Goal: Communication & Community: Answer question/provide support

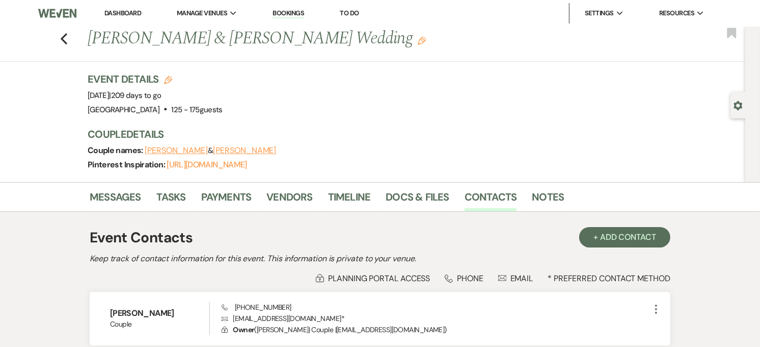
click at [67, 38] on use "button" at bounding box center [64, 38] width 7 height 11
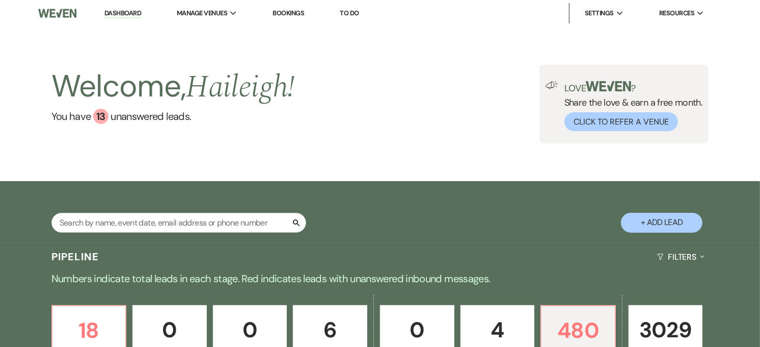
scroll to position [3738, 0]
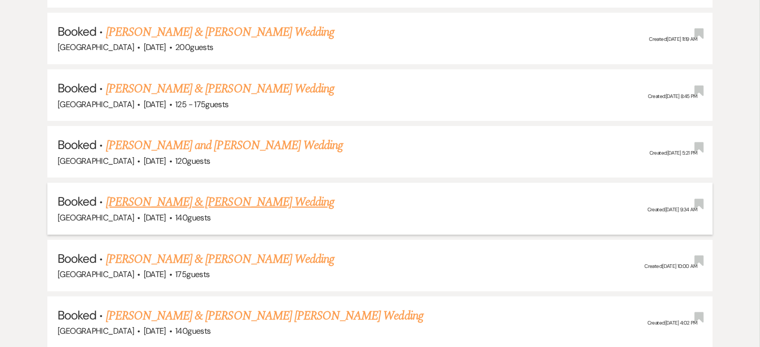
click at [202, 193] on link "[PERSON_NAME] & [PERSON_NAME] Wedding" at bounding box center [220, 202] width 228 height 18
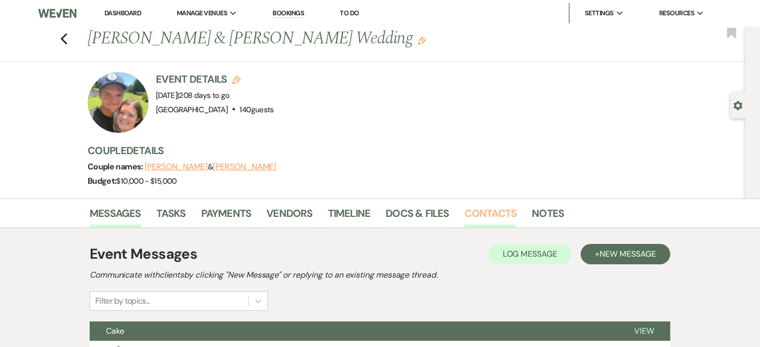
click at [502, 220] on link "Contacts" at bounding box center [491, 216] width 52 height 22
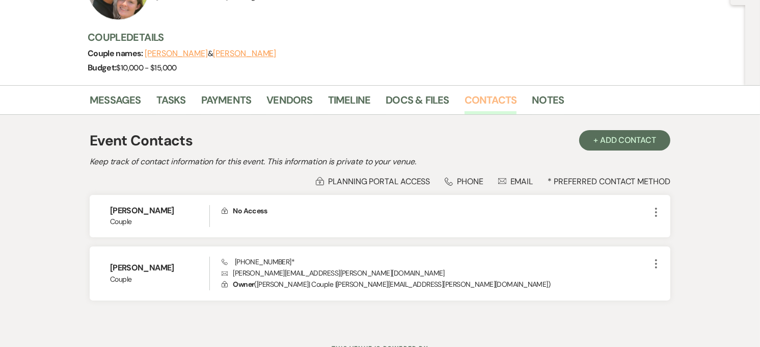
scroll to position [156, 0]
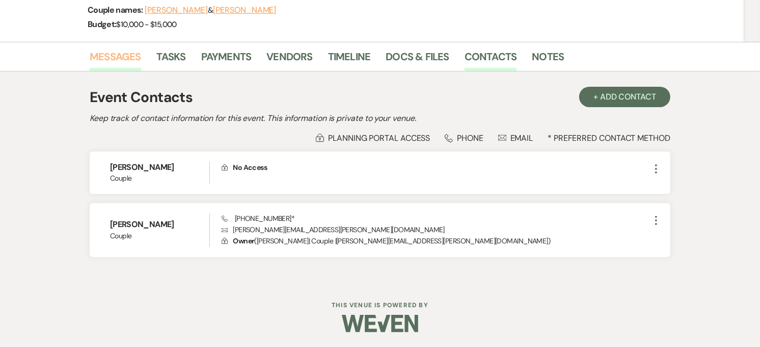
click at [133, 65] on link "Messages" at bounding box center [115, 59] width 51 height 22
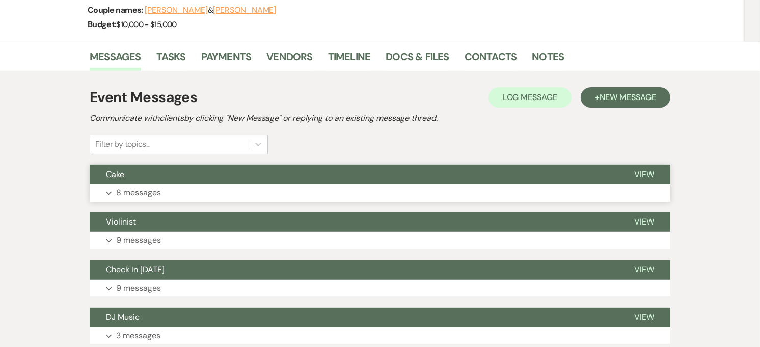
click at [342, 192] on button "Expand 8 messages" at bounding box center [380, 192] width 581 height 17
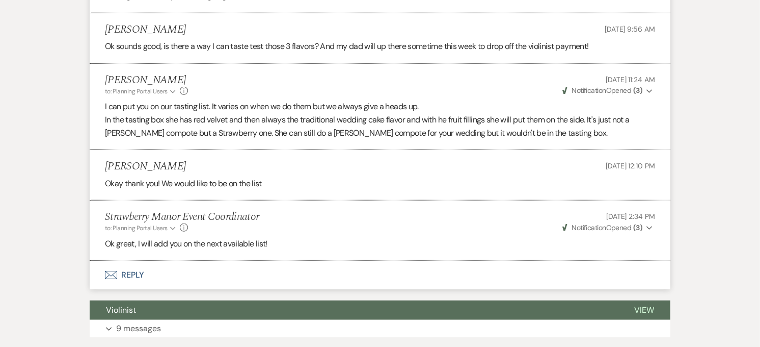
scroll to position [668, 0]
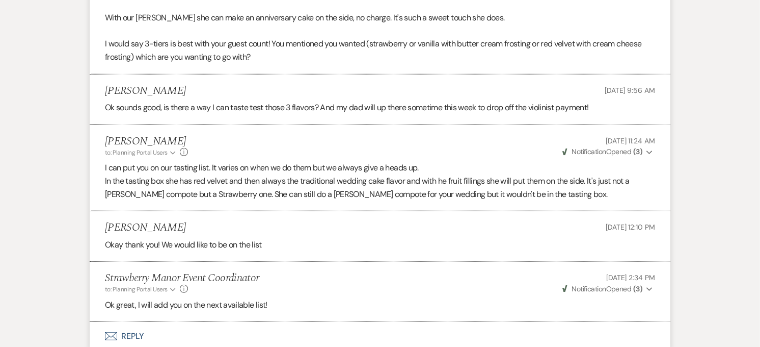
drag, startPoint x: 345, startPoint y: 190, endPoint x: 675, endPoint y: 197, distance: 330.8
click at [675, 197] on div "Messages Tasks Payments Vendors Timeline Docs & Files Contacts Notes Event Mess…" at bounding box center [380, 162] width 760 height 1263
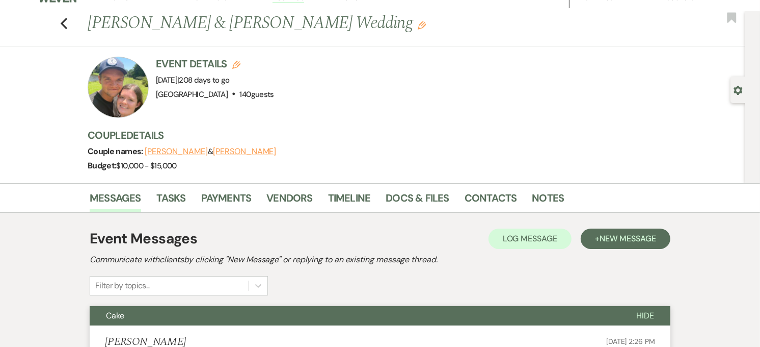
scroll to position [0, 0]
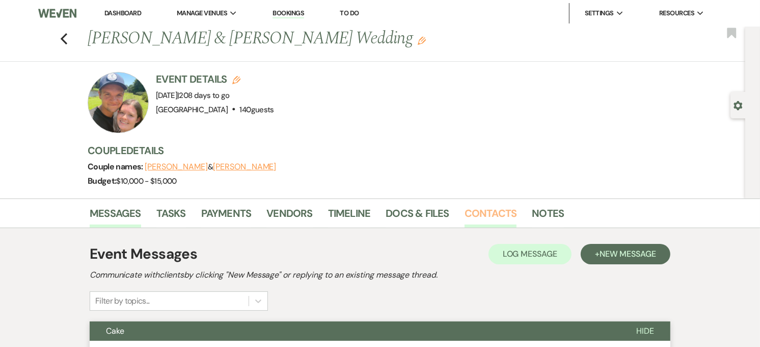
click at [488, 206] on link "Contacts" at bounding box center [491, 216] width 52 height 22
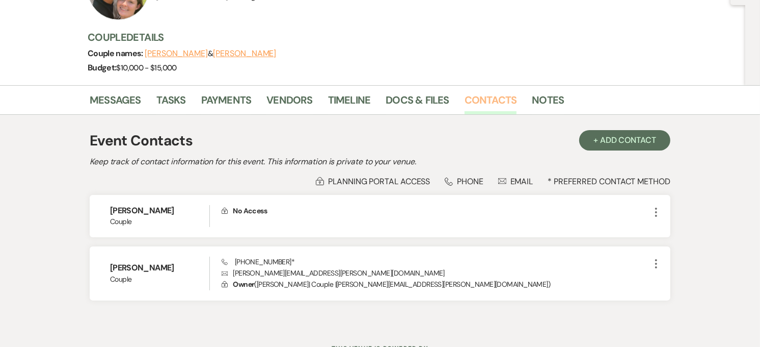
scroll to position [156, 0]
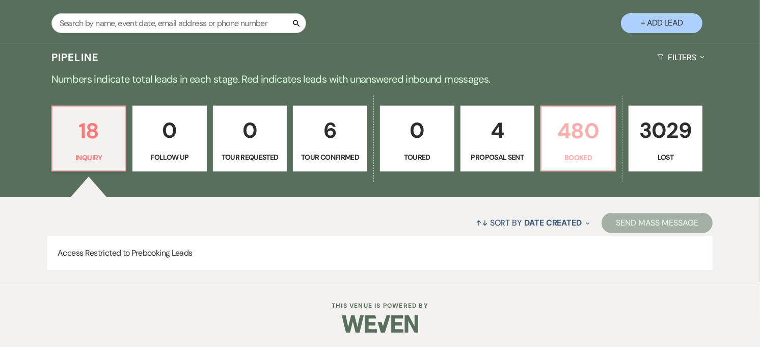
click at [570, 115] on p "480" at bounding box center [578, 131] width 61 height 34
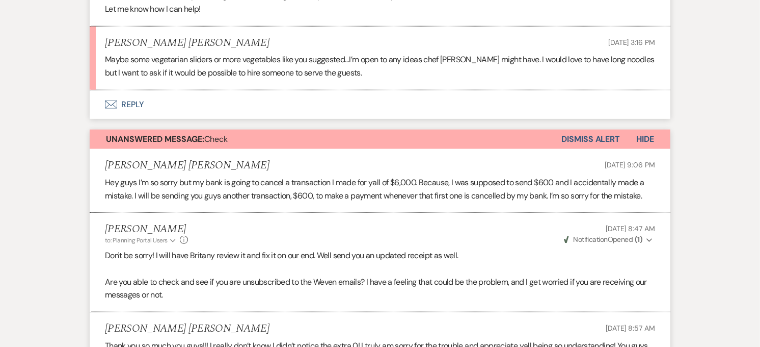
scroll to position [623, 0]
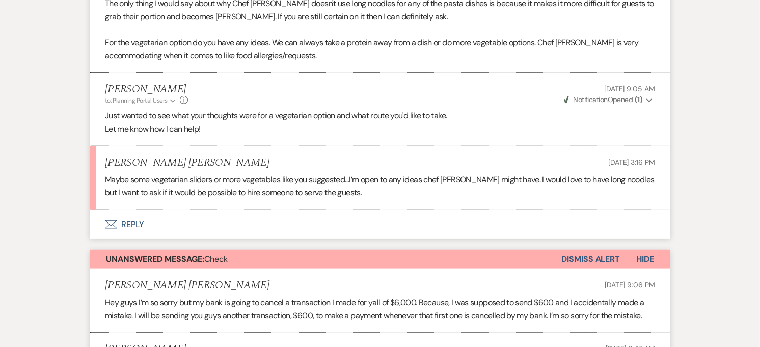
click at [127, 210] on button "Envelope Reply" at bounding box center [380, 224] width 581 height 29
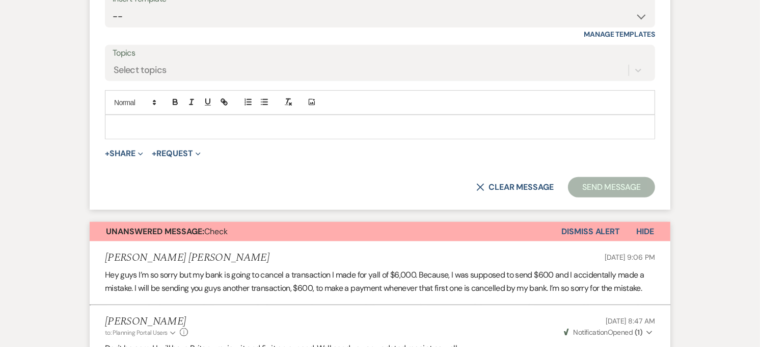
scroll to position [893, 0]
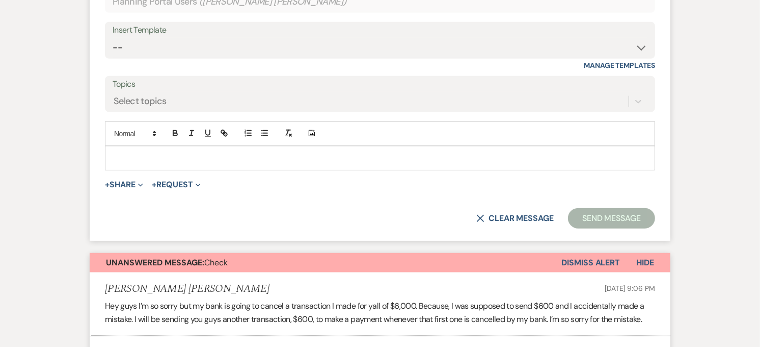
click at [216, 152] on p at bounding box center [380, 157] width 534 height 11
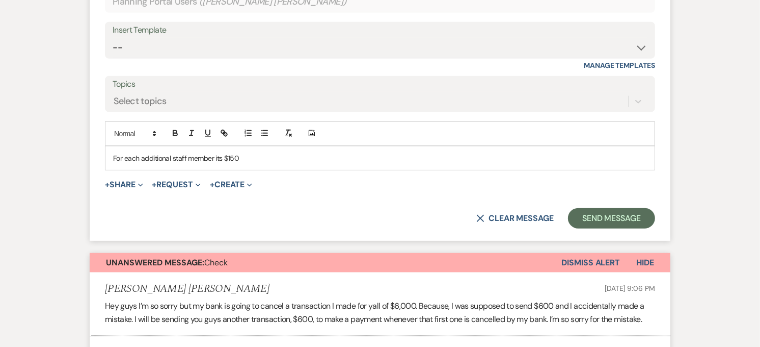
drag, startPoint x: 207, startPoint y: 130, endPoint x: 386, endPoint y: 130, distance: 178.9
click at [385, 146] on div "For each additional staff member its $150" at bounding box center [379, 157] width 549 height 23
click at [113, 146] on div "For each additional staff member its $150" at bounding box center [379, 157] width 549 height 23
click at [249, 152] on p "For each additional staff member its $150" at bounding box center [380, 157] width 534 height 11
click at [114, 152] on p "For each additional staff member its $150" at bounding box center [380, 157] width 534 height 11
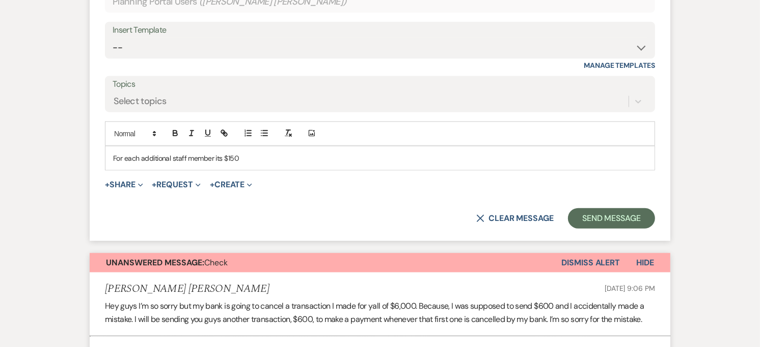
click at [240, 152] on p "For each additional staff member its $150" at bounding box center [380, 157] width 534 height 11
click at [114, 152] on p "For each additional staff member its $150" at bounding box center [380, 157] width 534 height 11
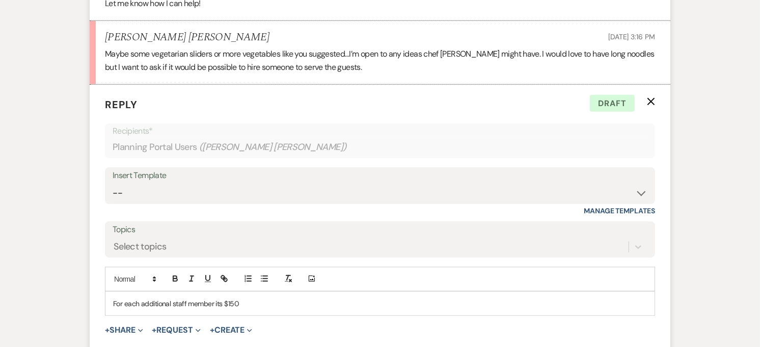
scroll to position [724, 0]
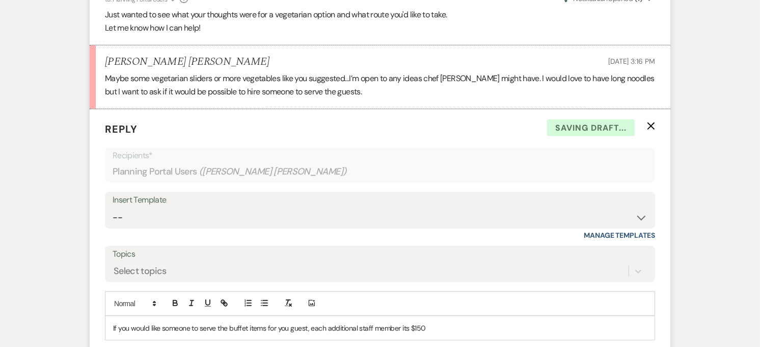
click at [450, 322] on p "If you would like someone to serve the buffet items for you guest, each additio…" at bounding box center [380, 327] width 534 height 11
click at [612, 322] on p "If you would like someone to serve the buffet items for you guest, each additio…" at bounding box center [380, 327] width 534 height 11
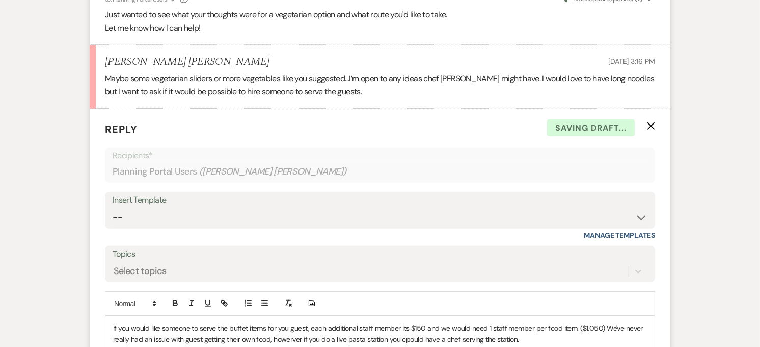
drag, startPoint x: 406, startPoint y: 323, endPoint x: 448, endPoint y: 314, distance: 43.7
click at [473, 322] on p "If you would like someone to serve the buffet items for you guest, each additio…" at bounding box center [380, 333] width 534 height 23
drag, startPoint x: 739, startPoint y: 65, endPoint x: 732, endPoint y: 38, distance: 27.9
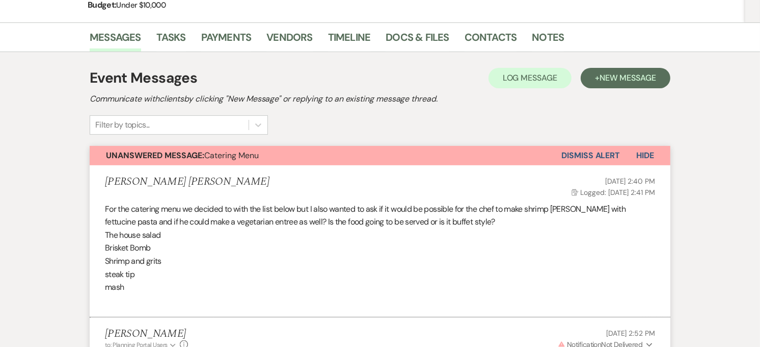
scroll to position [0, 0]
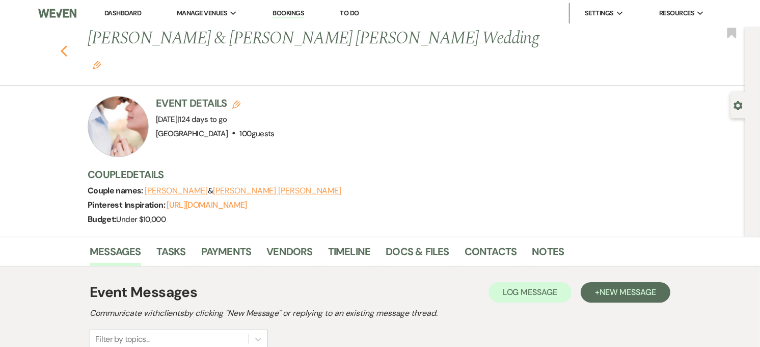
click at [68, 45] on icon "Previous" at bounding box center [64, 51] width 8 height 12
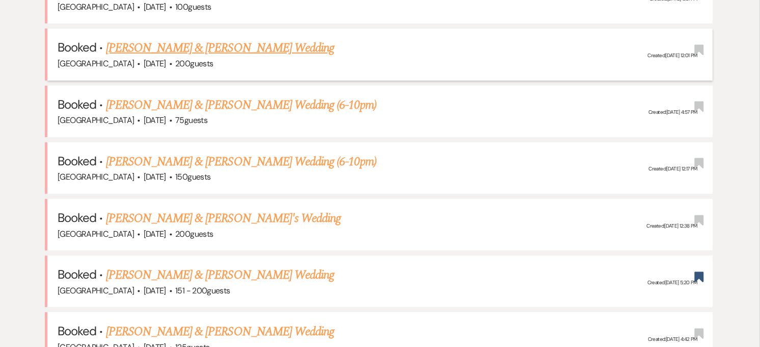
scroll to position [539, 0]
click at [263, 49] on link "[PERSON_NAME] & [PERSON_NAME] Wedding" at bounding box center [220, 47] width 228 height 18
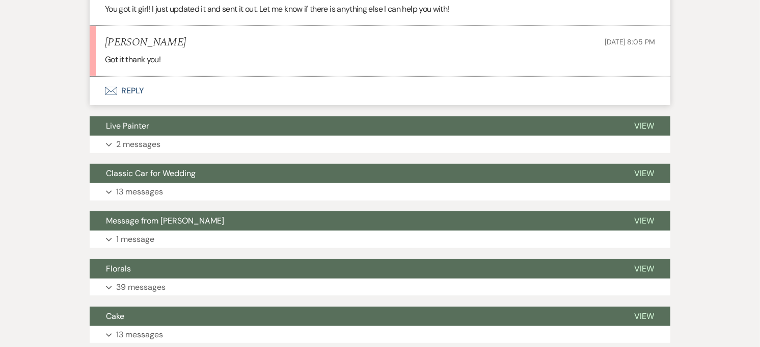
scroll to position [226, 0]
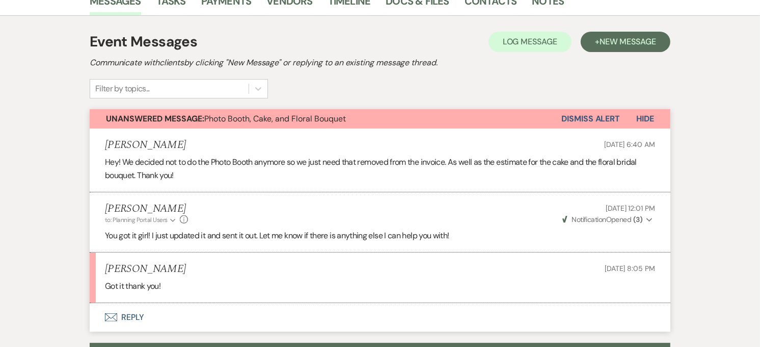
click at [126, 312] on button "Envelope Reply" at bounding box center [380, 317] width 581 height 29
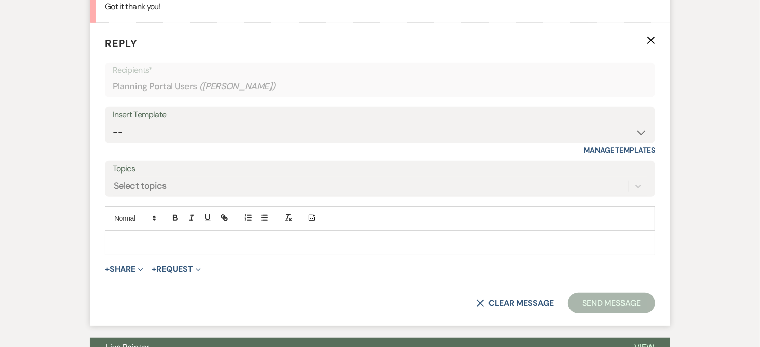
scroll to position [507, 0]
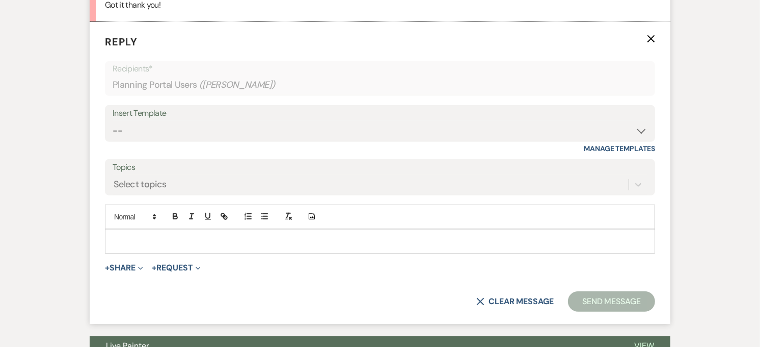
click at [258, 230] on div at bounding box center [379, 240] width 549 height 23
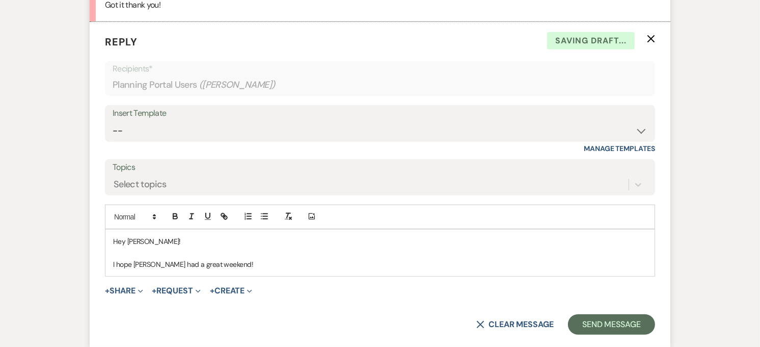
click at [109, 266] on div "Hey [PERSON_NAME]! I hope yopu had a great weekend!" at bounding box center [379, 252] width 549 height 46
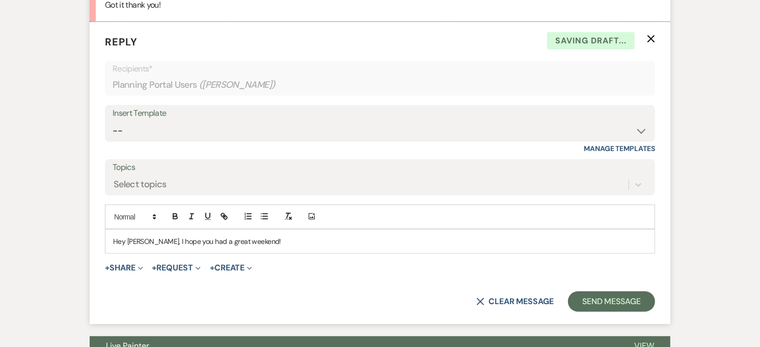
click at [261, 236] on p "Hey [PERSON_NAME], I hope you had a great weekend!" at bounding box center [380, 240] width 534 height 11
click at [339, 239] on p "Hey [PERSON_NAME], I hope you had a great weekend! Did you have" at bounding box center [380, 240] width 534 height 11
click at [523, 238] on p "Hey [PERSON_NAME], I hope you had a great weekend! What did you think of the ca…" at bounding box center [380, 240] width 534 height 11
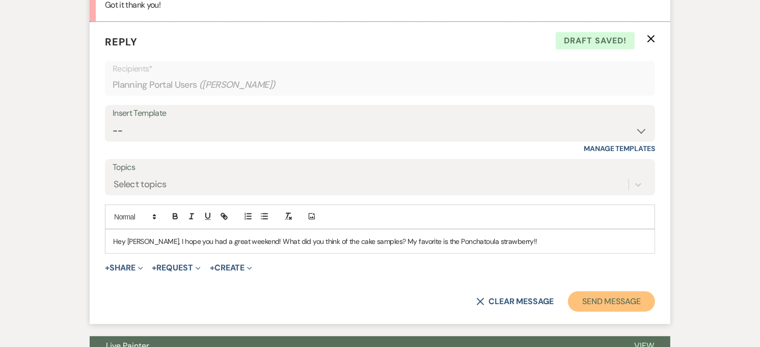
click at [617, 294] on button "Send Message" at bounding box center [611, 301] width 87 height 20
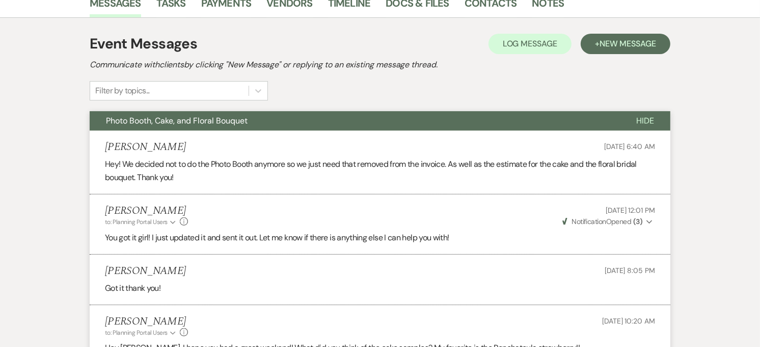
scroll to position [0, 0]
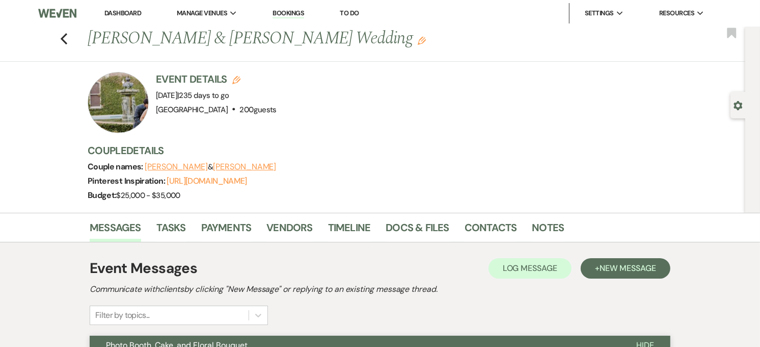
click at [62, 36] on div "Previous [PERSON_NAME] & [PERSON_NAME] Wedding Edit Bookmark" at bounding box center [370, 44] width 751 height 35
click at [67, 34] on use "button" at bounding box center [64, 38] width 7 height 11
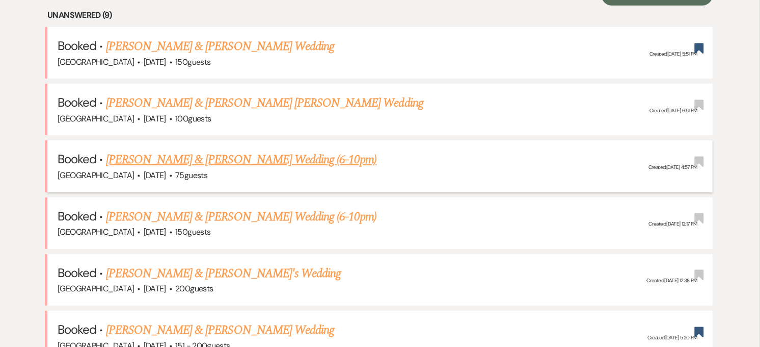
scroll to position [482, 0]
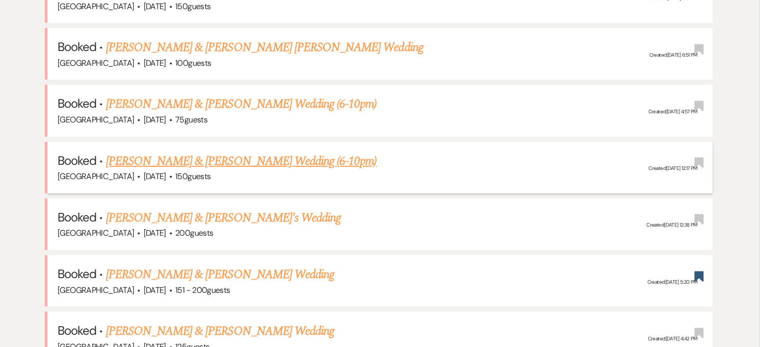
click at [284, 160] on link "[PERSON_NAME] & [PERSON_NAME] Wedding (6-10pm)" at bounding box center [241, 161] width 271 height 18
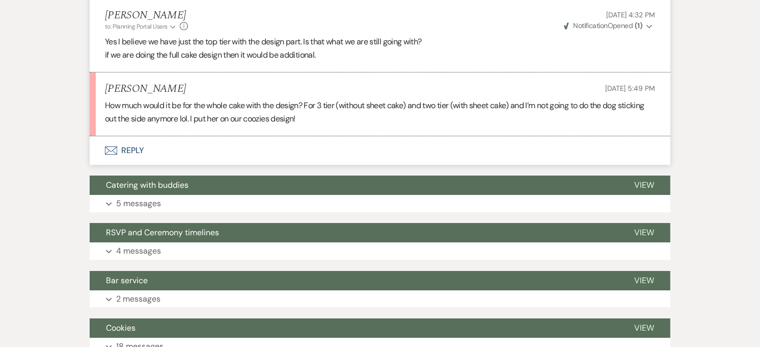
scroll to position [3058, 0]
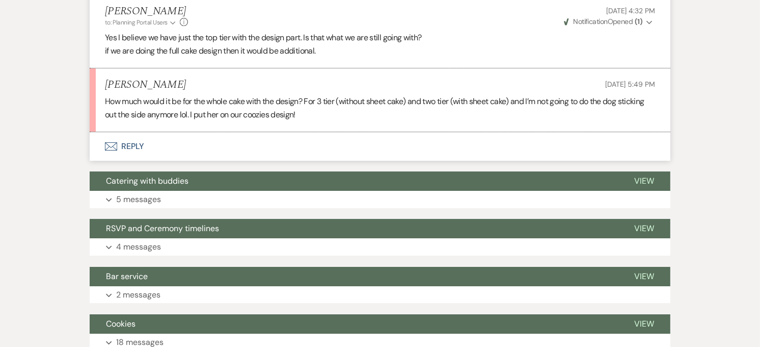
click at [129, 138] on button "Envelope Reply" at bounding box center [380, 146] width 581 height 29
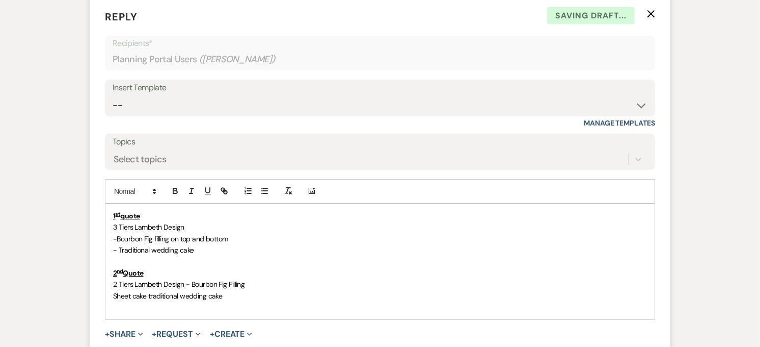
scroll to position [3213, 0]
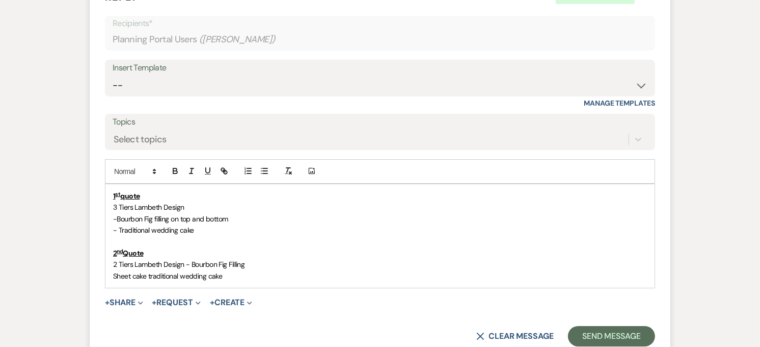
click at [167, 190] on p "1 st quote" at bounding box center [380, 195] width 534 height 11
click at [150, 247] on p "2 nd Quote" at bounding box center [380, 252] width 534 height 11
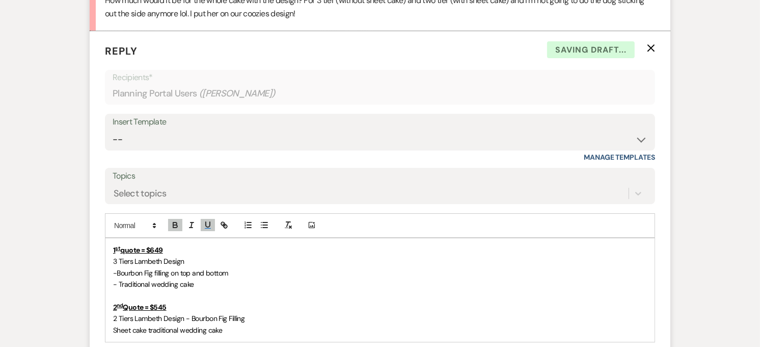
scroll to position [3269, 0]
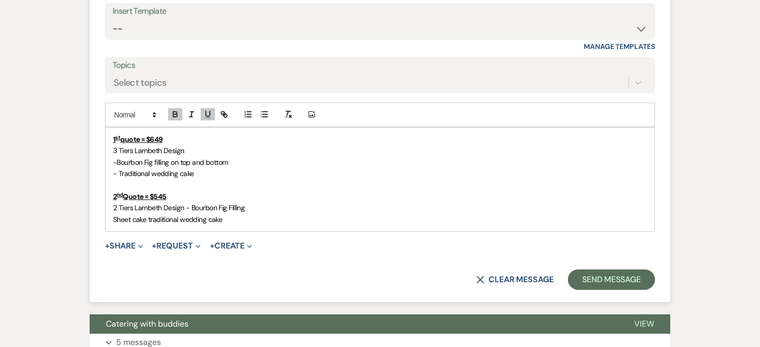
click at [161, 135] on u "quote = $649" at bounding box center [141, 139] width 42 height 9
click at [513, 179] on p at bounding box center [380, 184] width 534 height 11
click at [166, 134] on p "1 st quote = $649" at bounding box center [380, 139] width 534 height 11
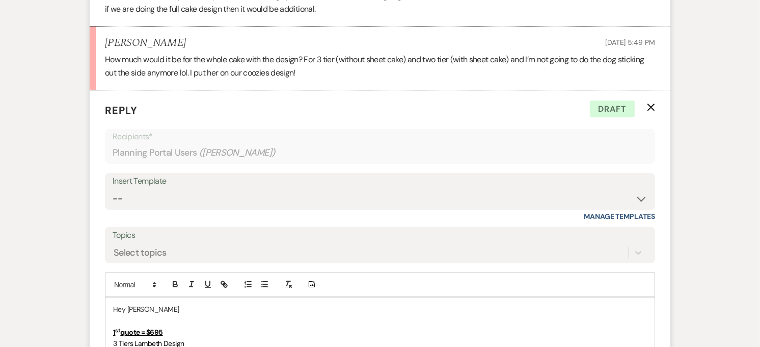
scroll to position [3213, 0]
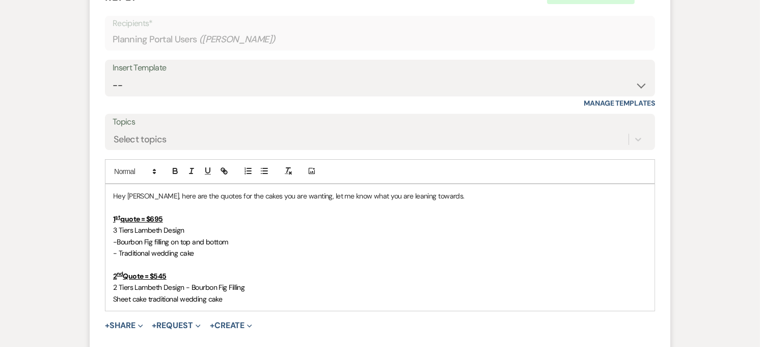
click at [521, 236] on p "-Bourbon Fig filling on top and bottom" at bounding box center [380, 241] width 534 height 11
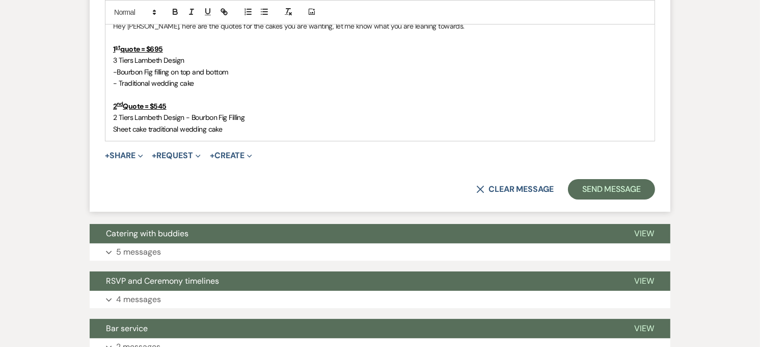
scroll to position [3269, 0]
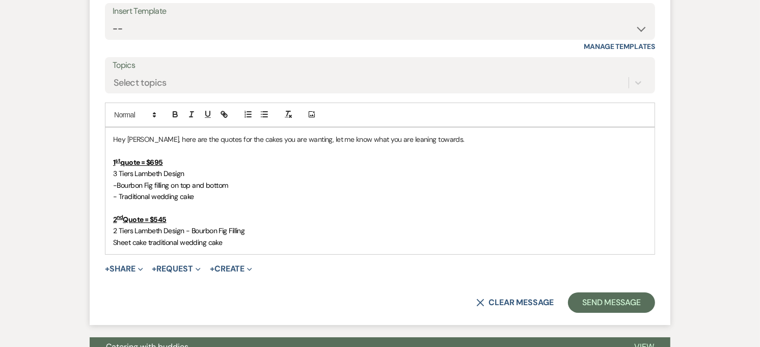
click at [454, 134] on p "Hey [PERSON_NAME], here are the quotes for the cakes you are wanting, let me kn…" at bounding box center [380, 139] width 534 height 11
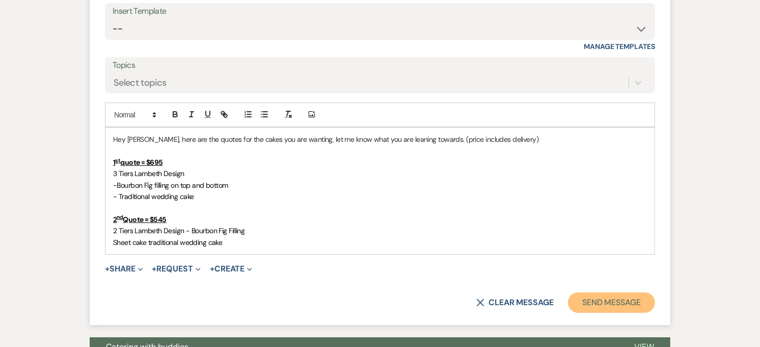
click at [630, 292] on button "Send Message" at bounding box center [611, 302] width 87 height 20
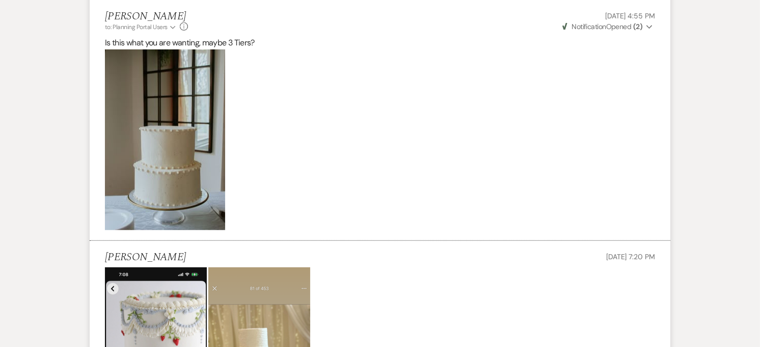
scroll to position [466, 0]
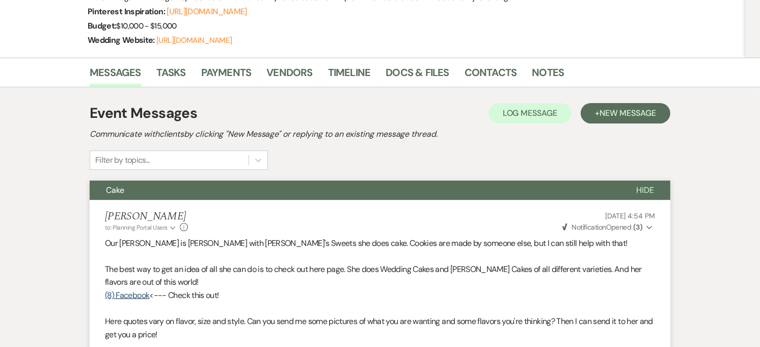
scroll to position [0, 0]
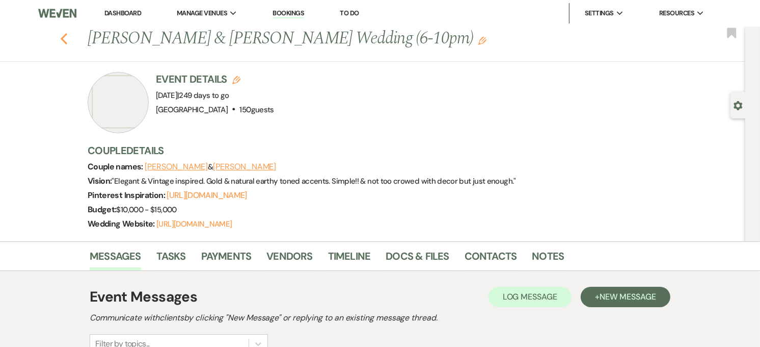
click at [67, 41] on use "button" at bounding box center [64, 38] width 7 height 11
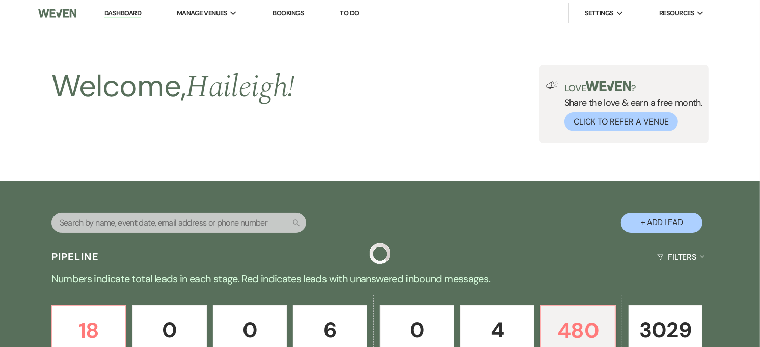
scroll to position [482, 0]
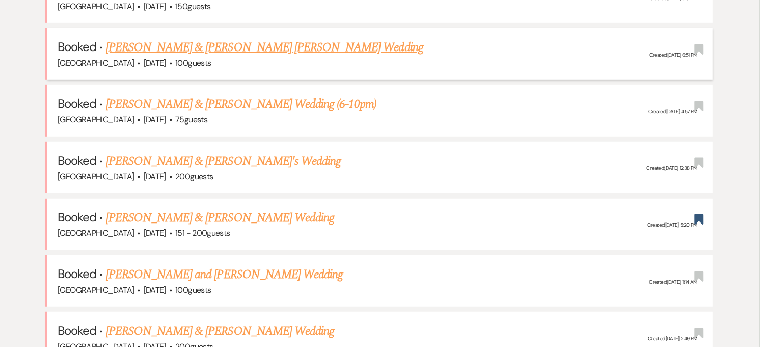
click at [328, 61] on div "[GEOGRAPHIC_DATA] · [DATE] · 100 guests" at bounding box center [380, 63] width 645 height 13
click at [311, 47] on link "[PERSON_NAME] & [PERSON_NAME] [PERSON_NAME] Wedding" at bounding box center [265, 47] width 318 height 18
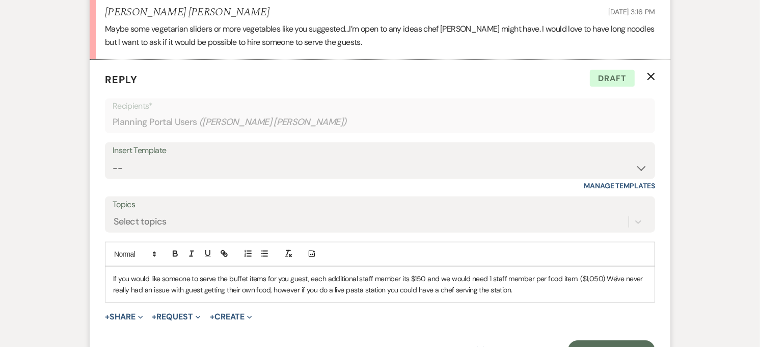
scroll to position [791, 0]
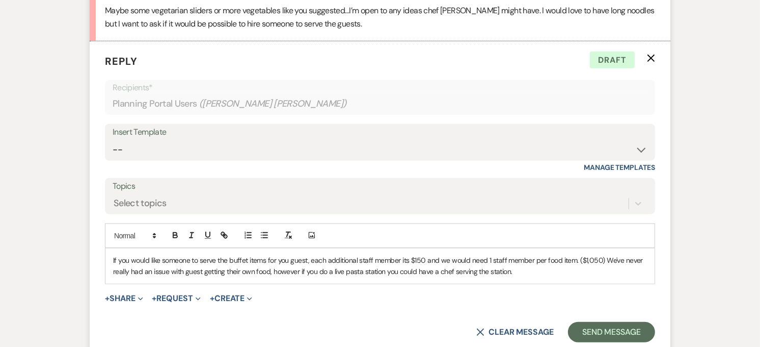
click at [523, 254] on p "If you would like someone to serve the buffet items for you guest, each additio…" at bounding box center [380, 265] width 534 height 23
click at [109, 248] on div "If you would like someone to serve the buffet items for you guest, each additio…" at bounding box center [379, 265] width 549 height 35
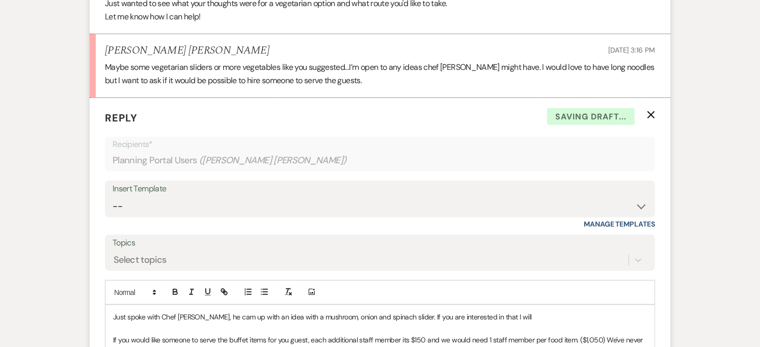
click at [498, 311] on p "Just spoke with Chef [PERSON_NAME], he cam up with an idea with a mushroom, oni…" at bounding box center [380, 316] width 534 height 11
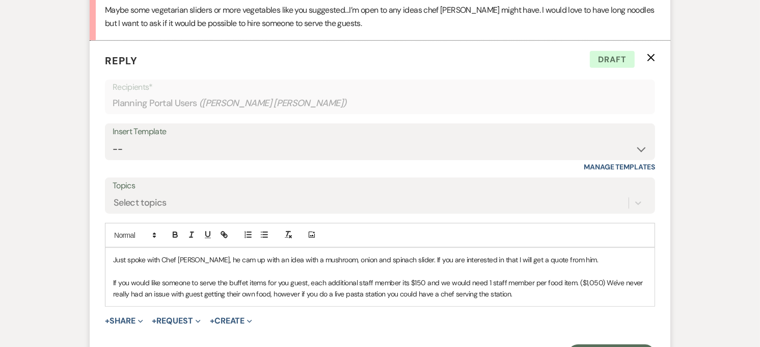
scroll to position [793, 0]
click at [218, 253] on p "Just spoke with Chef [PERSON_NAME], he cam up with an idea with a mushroom, oni…" at bounding box center [380, 258] width 534 height 11
click at [594, 222] on div "Add Photo" at bounding box center [380, 234] width 550 height 24
click at [588, 253] on p "Just spoke with Chef [PERSON_NAME], he came up with an idea with a mushroom, on…" at bounding box center [380, 258] width 534 height 11
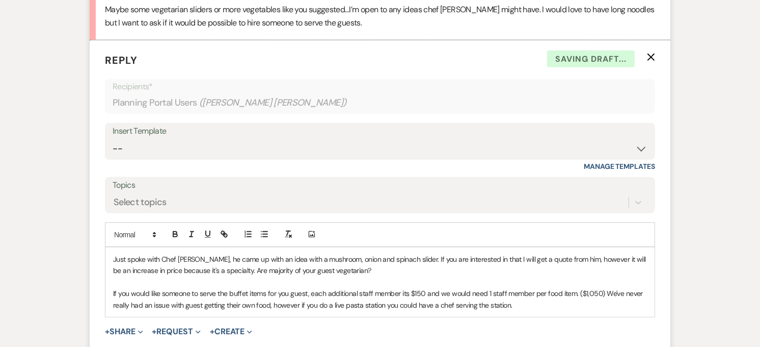
click at [405, 253] on p "Just spoke with Chef [PERSON_NAME], he came up with an idea with a mushroom, on…" at bounding box center [380, 264] width 534 height 23
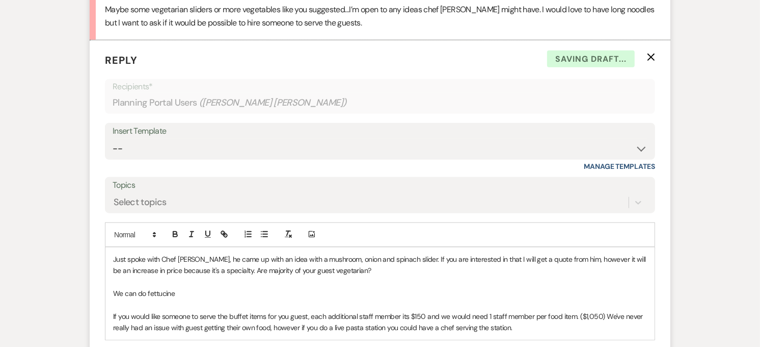
click at [180, 287] on p "We can do fettucine" at bounding box center [380, 292] width 534 height 11
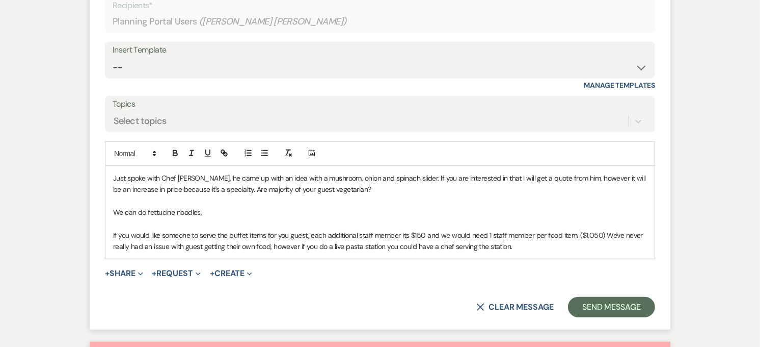
scroll to position [849, 0]
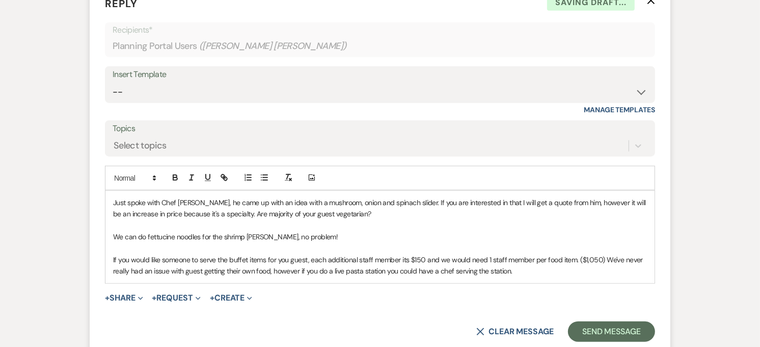
click at [248, 231] on p "We can do fettucine noodles for the shrimp [PERSON_NAME], no problem!" at bounding box center [380, 236] width 534 height 11
click at [330, 231] on p "We can do fettucine noodles for the shrimp [PERSON_NAME], no problem!" at bounding box center [380, 236] width 534 height 11
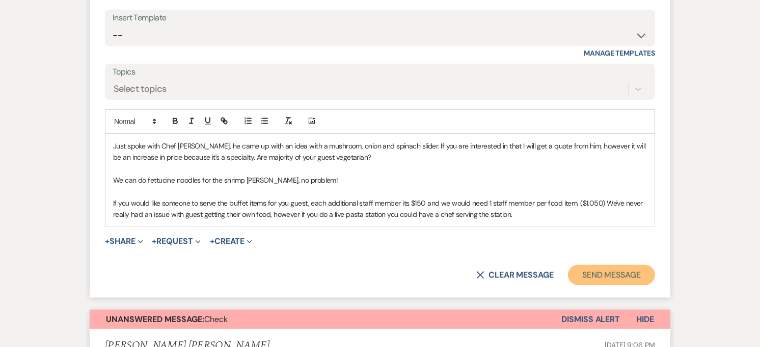
click at [607, 265] on button "Send Message" at bounding box center [611, 275] width 87 height 20
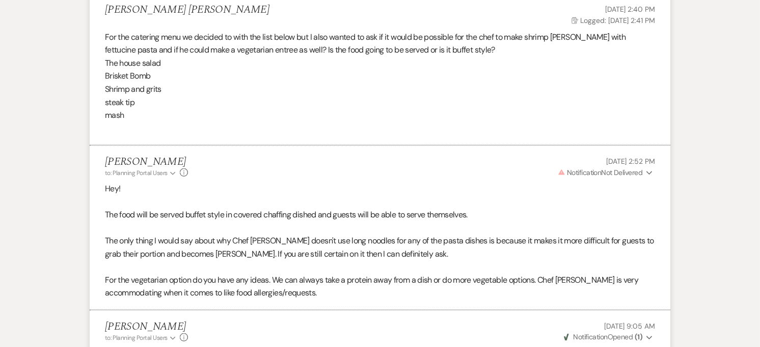
scroll to position [103, 0]
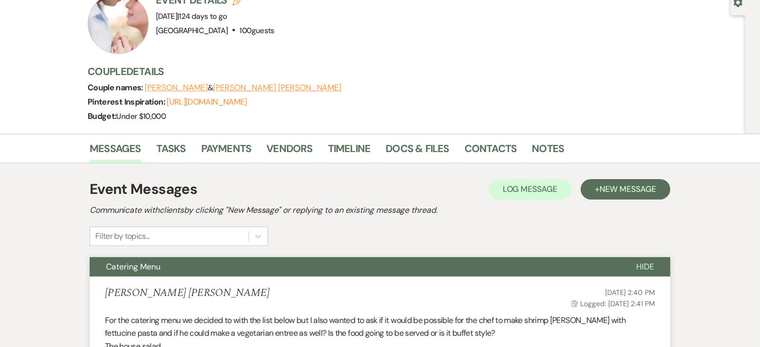
click at [638, 261] on span "Hide" at bounding box center [646, 266] width 18 height 11
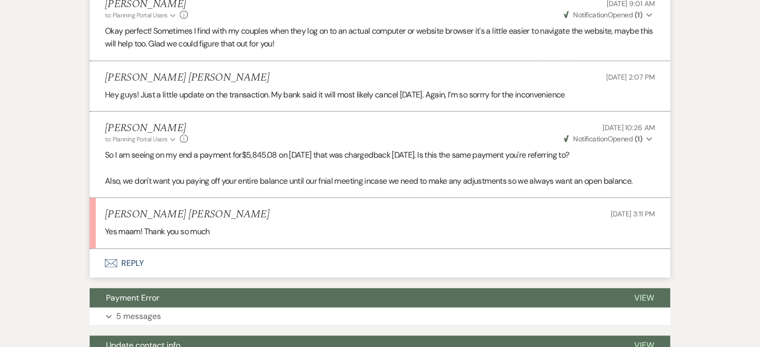
scroll to position [669, 0]
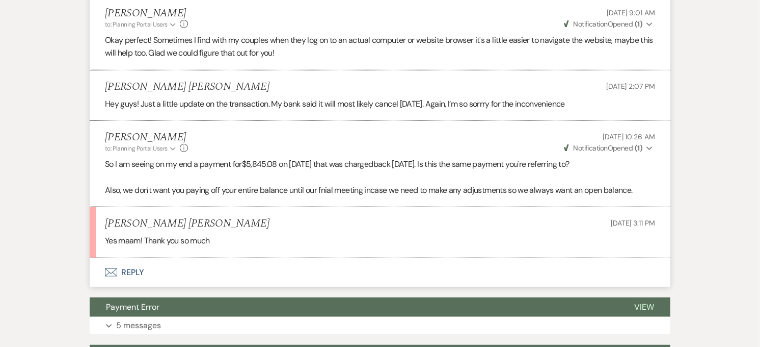
click at [147, 258] on button "Envelope Reply" at bounding box center [380, 272] width 581 height 29
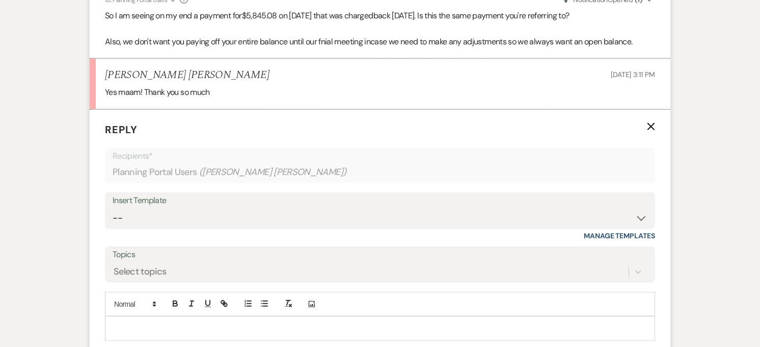
scroll to position [881, 0]
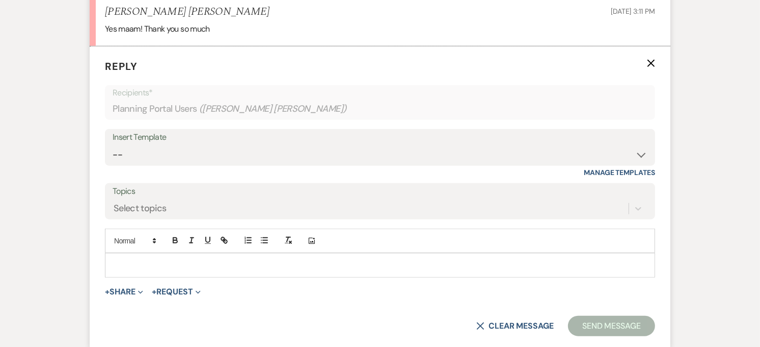
click at [152, 259] on p at bounding box center [380, 264] width 534 height 11
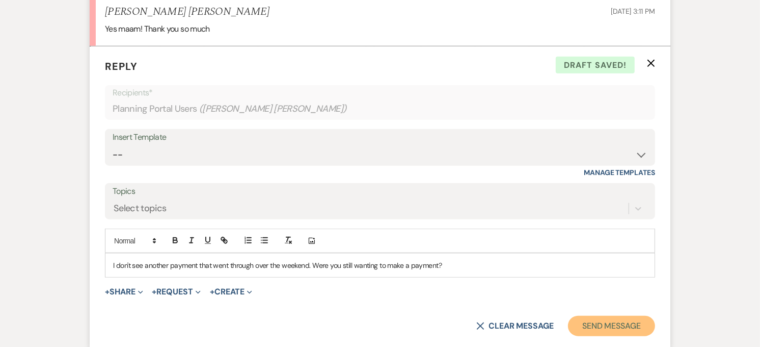
click at [630, 315] on button "Send Message" at bounding box center [611, 325] width 87 height 20
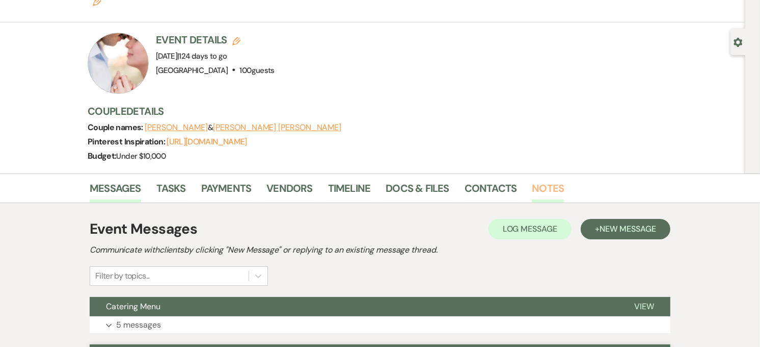
scroll to position [0, 0]
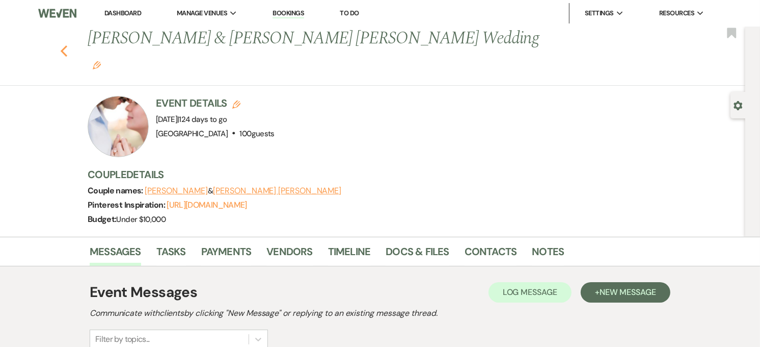
click at [68, 45] on icon "Previous" at bounding box center [64, 51] width 8 height 12
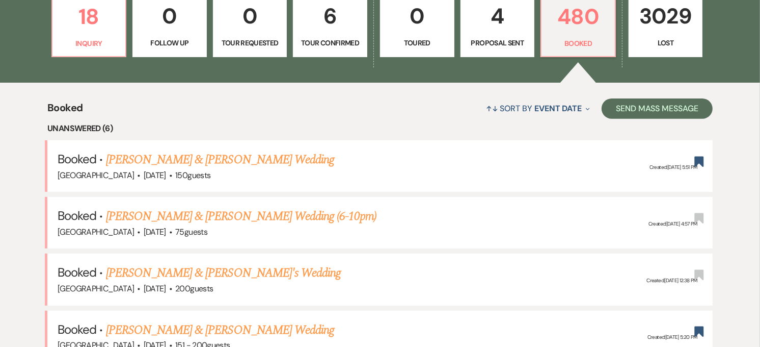
scroll to position [369, 0]
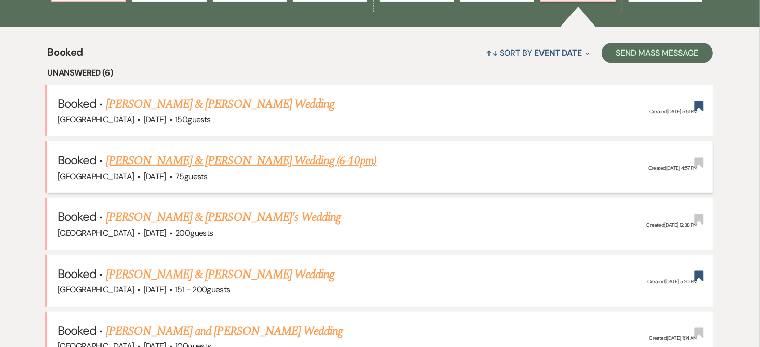
click at [305, 164] on link "[PERSON_NAME] & [PERSON_NAME] Wedding (6-10pm)" at bounding box center [241, 160] width 271 height 18
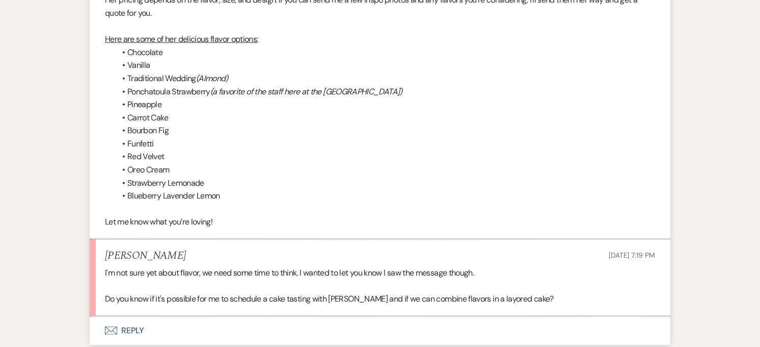
scroll to position [510, 0]
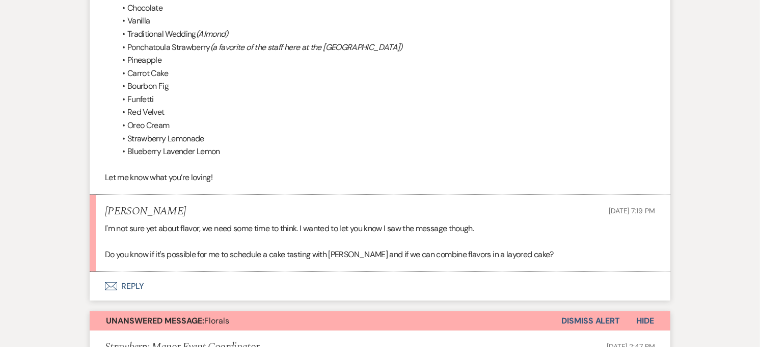
click at [130, 286] on button "Envelope Reply" at bounding box center [380, 286] width 581 height 29
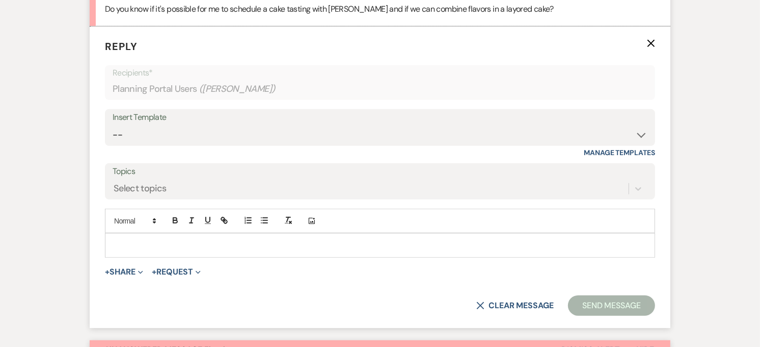
scroll to position [759, 0]
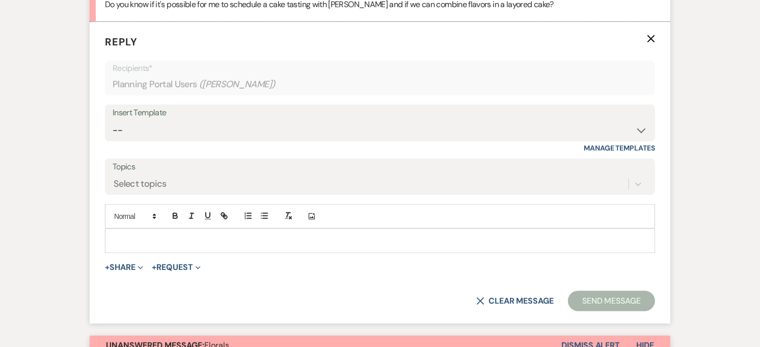
click at [166, 242] on p at bounding box center [380, 240] width 534 height 11
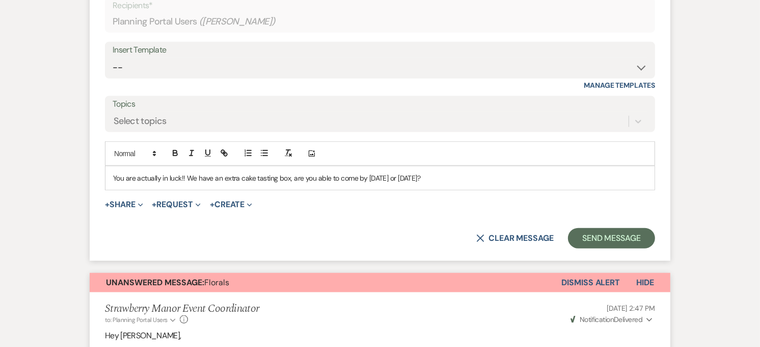
scroll to position [873, 0]
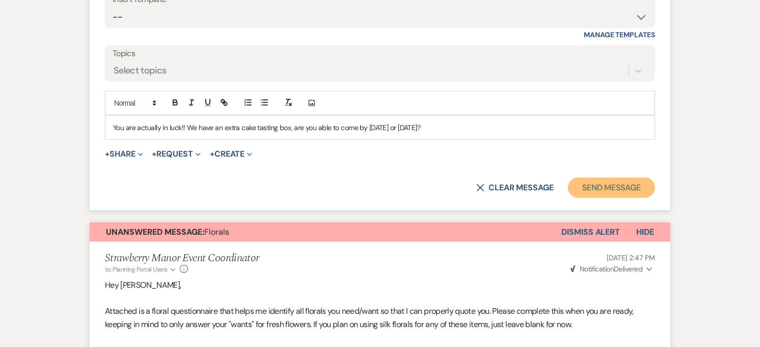
click at [615, 184] on button "Send Message" at bounding box center [611, 187] width 87 height 20
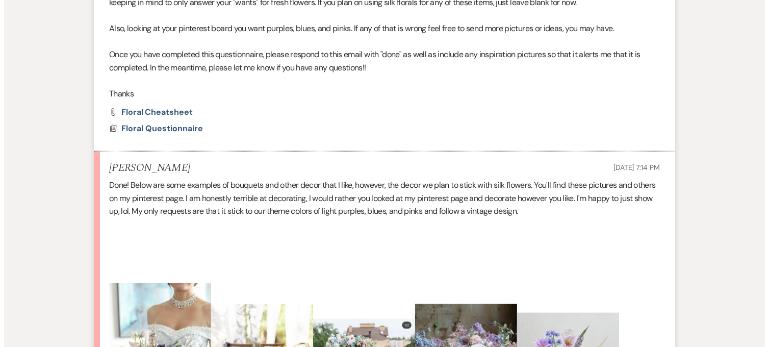
scroll to position [933, 0]
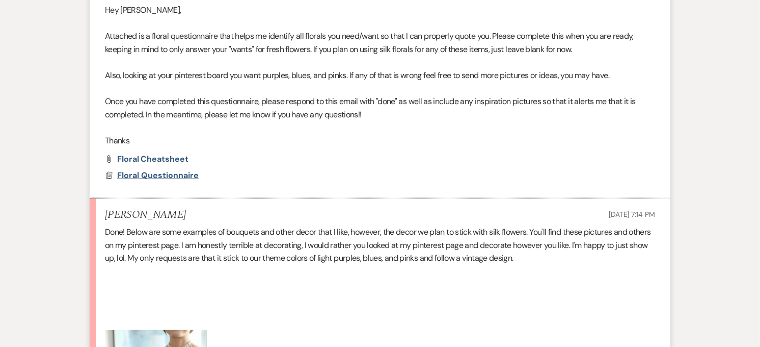
click at [184, 180] on span "Floral Questionnaire" at bounding box center [158, 175] width 82 height 12
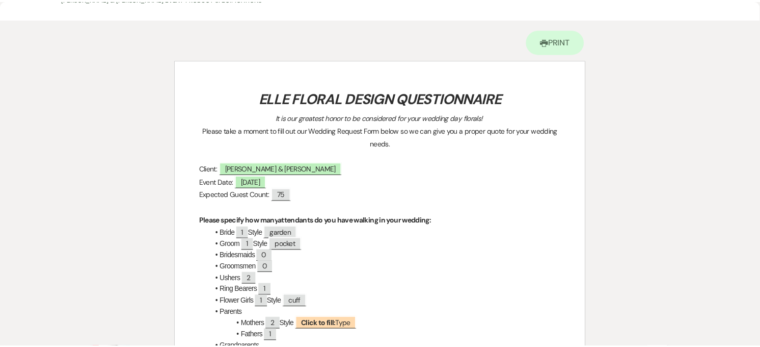
scroll to position [0, 0]
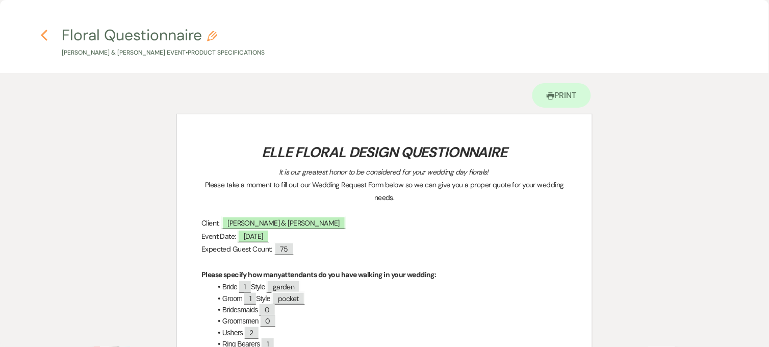
click at [44, 34] on icon "Previous" at bounding box center [44, 35] width 8 height 12
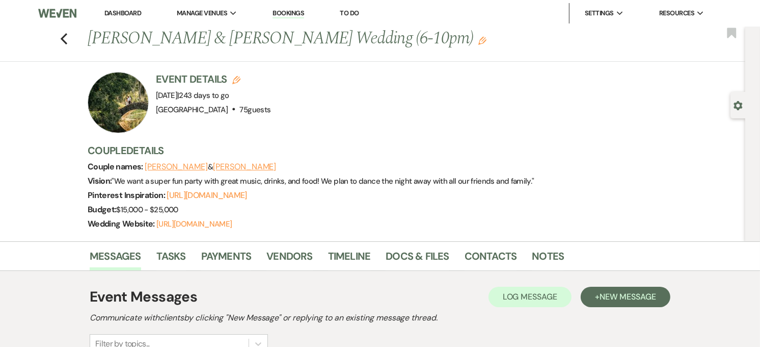
click at [737, 34] on div "Previous [PERSON_NAME] & [PERSON_NAME] Wedding (6-10pm) Edit Bookmark" at bounding box center [370, 44] width 751 height 35
click at [730, 28] on use "button" at bounding box center [731, 33] width 9 height 10
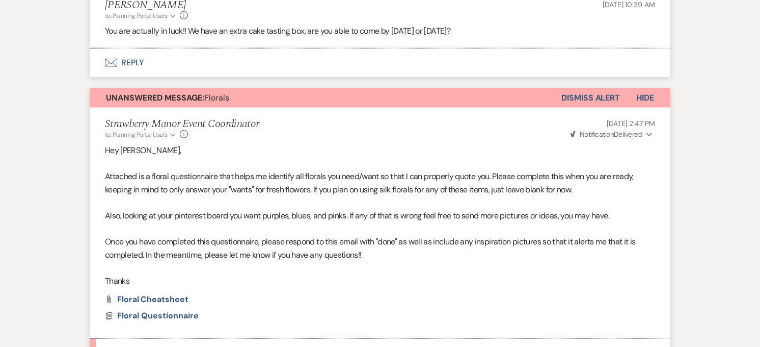
scroll to position [510, 0]
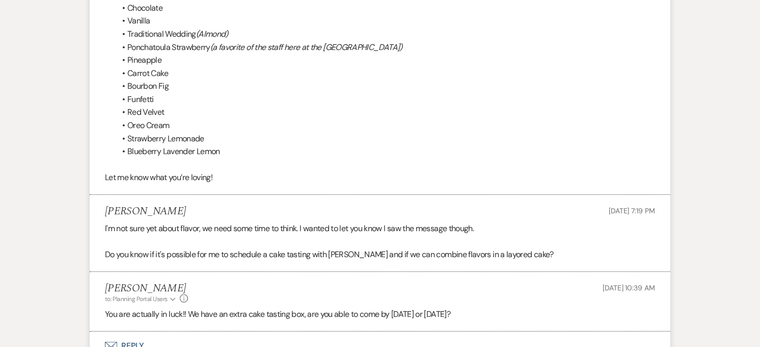
drag, startPoint x: 355, startPoint y: 162, endPoint x: 251, endPoint y: 144, distance: 105.0
click at [245, 148] on li "Blueberry Lavender Lemon" at bounding box center [385, 151] width 540 height 13
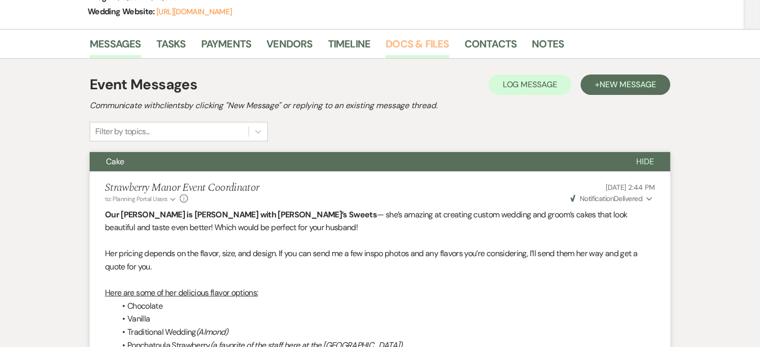
scroll to position [113, 0]
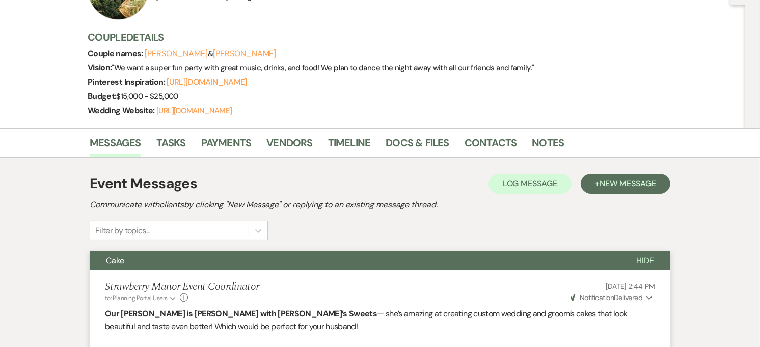
click at [657, 258] on button "Hide" at bounding box center [645, 260] width 50 height 19
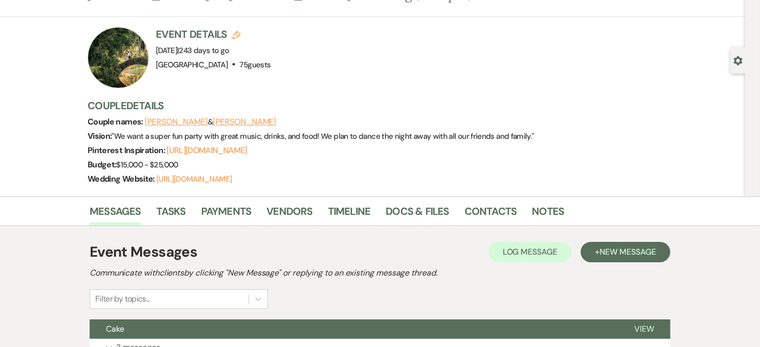
scroll to position [0, 0]
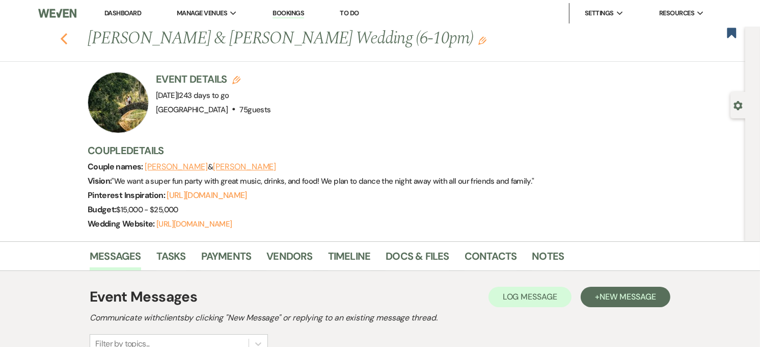
click at [68, 36] on icon "Previous" at bounding box center [64, 39] width 8 height 12
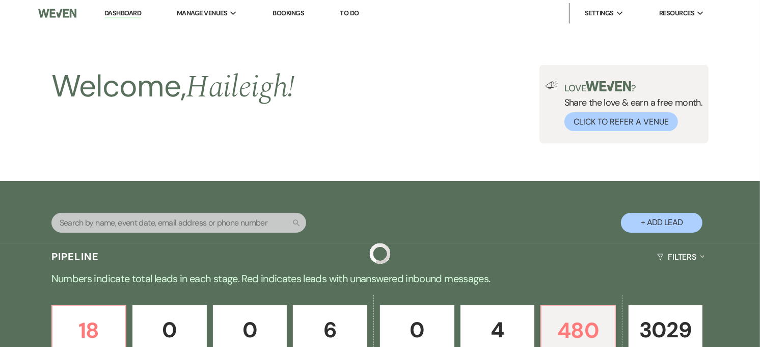
scroll to position [369, 0]
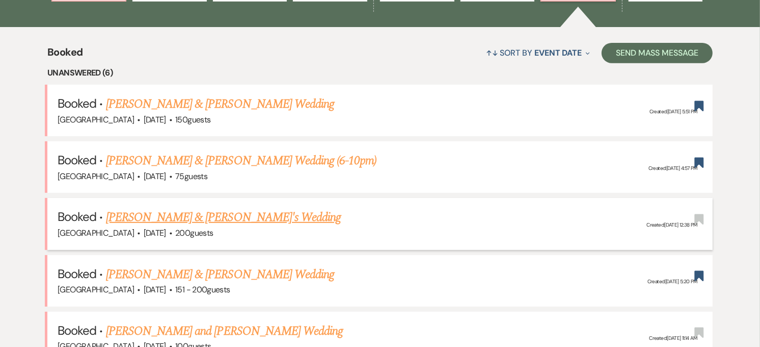
click at [230, 220] on link "[PERSON_NAME] & [PERSON_NAME]'s Wedding" at bounding box center [223, 217] width 235 height 18
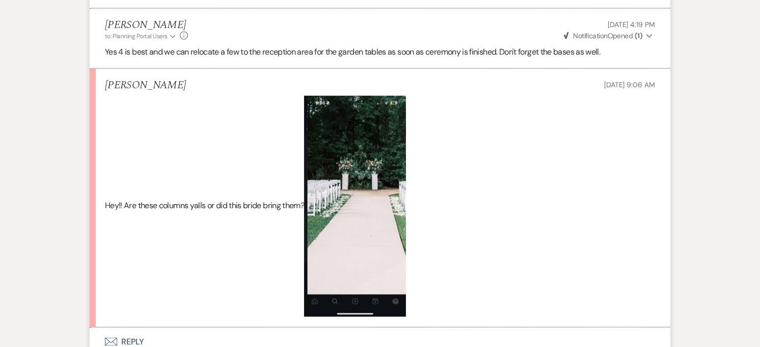
scroll to position [1472, 0]
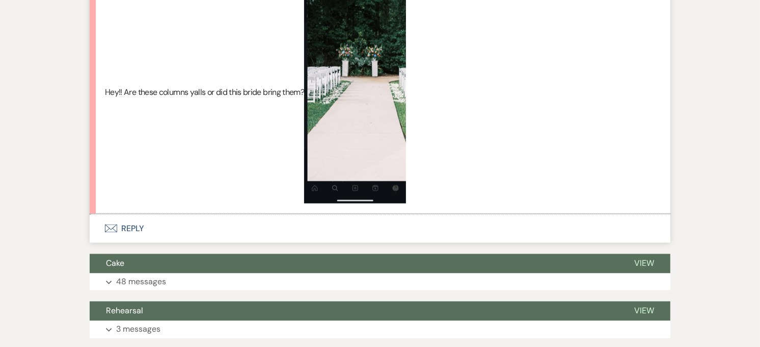
click at [133, 232] on button "Envelope Reply" at bounding box center [380, 228] width 581 height 29
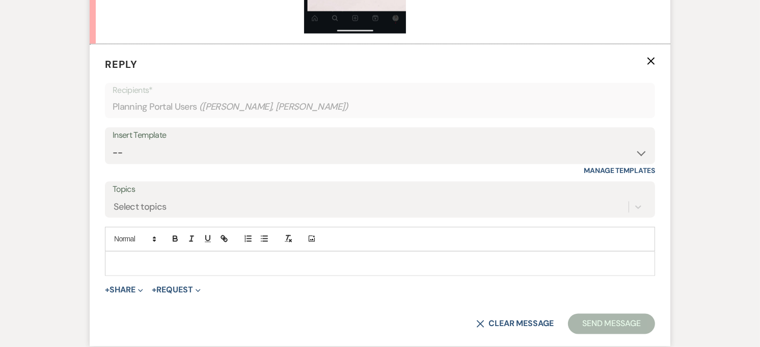
scroll to position [1665, 0]
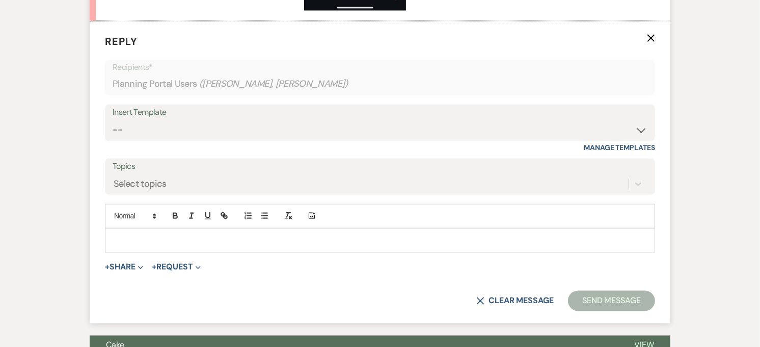
click at [156, 236] on p at bounding box center [380, 240] width 534 height 11
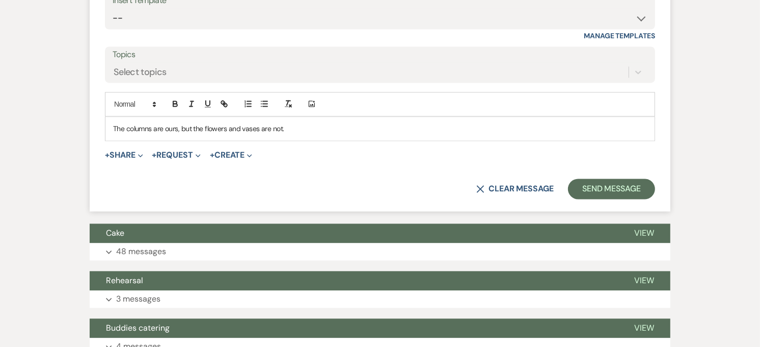
scroll to position [1778, 0]
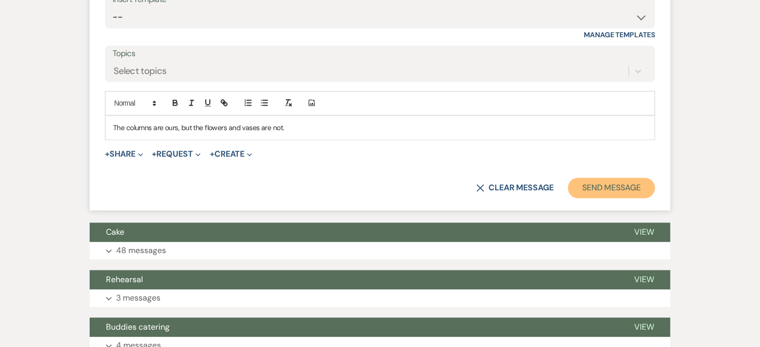
click at [624, 185] on button "Send Message" at bounding box center [611, 187] width 87 height 20
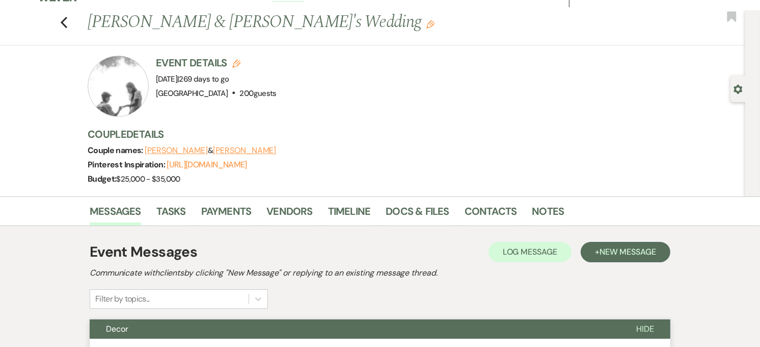
scroll to position [0, 0]
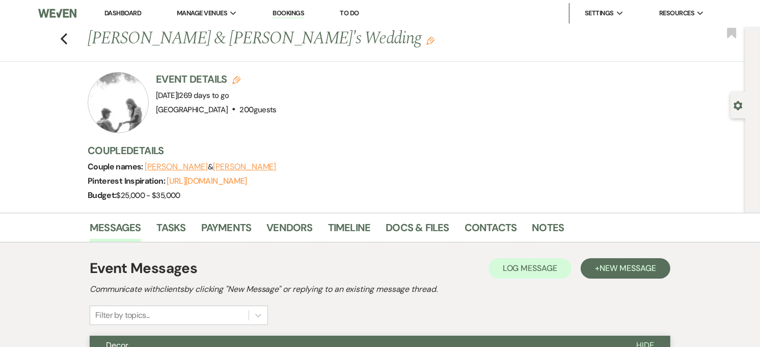
click at [72, 42] on div "Previous [PERSON_NAME] & [PERSON_NAME]'s Wedding Edit Bookmark" at bounding box center [370, 44] width 751 height 35
click at [63, 39] on div "Previous [PERSON_NAME] & [PERSON_NAME]'s Wedding Edit Bookmark" at bounding box center [370, 44] width 751 height 35
click at [72, 38] on div "Previous [PERSON_NAME] & [PERSON_NAME]'s Wedding Edit Bookmark" at bounding box center [370, 44] width 751 height 35
click at [67, 42] on icon "Previous" at bounding box center [64, 39] width 8 height 12
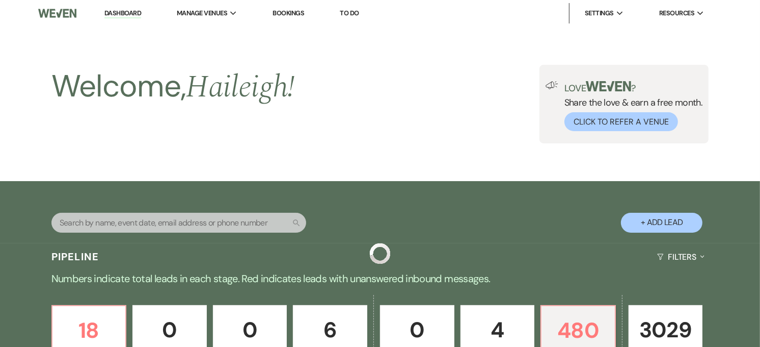
scroll to position [369, 0]
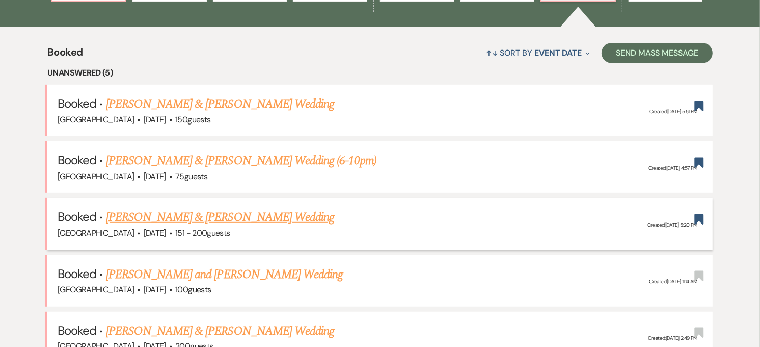
click at [242, 220] on link "[PERSON_NAME] & [PERSON_NAME] Wedding" at bounding box center [220, 217] width 228 height 18
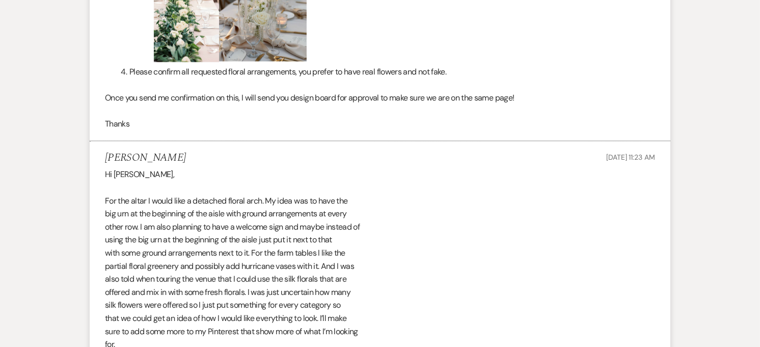
scroll to position [1382, 0]
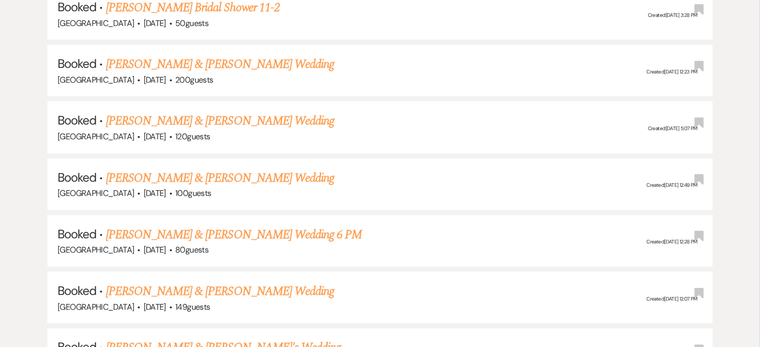
scroll to position [369, 0]
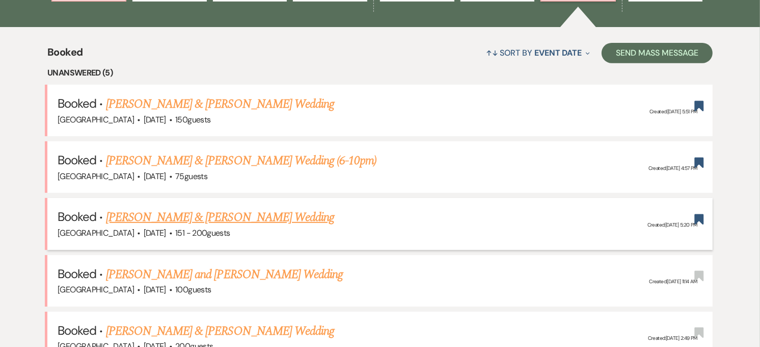
click at [230, 217] on link "[PERSON_NAME] & [PERSON_NAME] Wedding" at bounding box center [220, 217] width 228 height 18
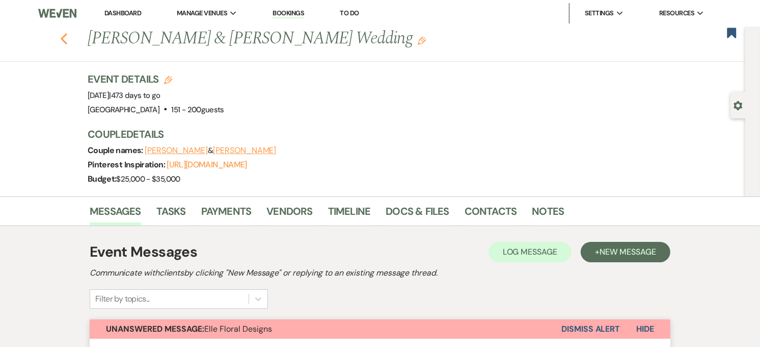
click at [67, 41] on use "button" at bounding box center [64, 38] width 7 height 11
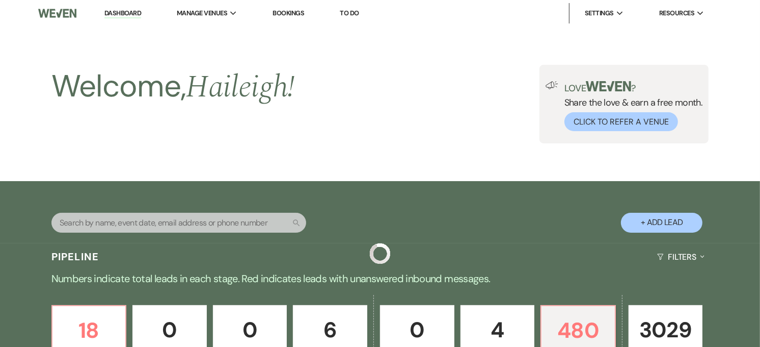
scroll to position [369, 0]
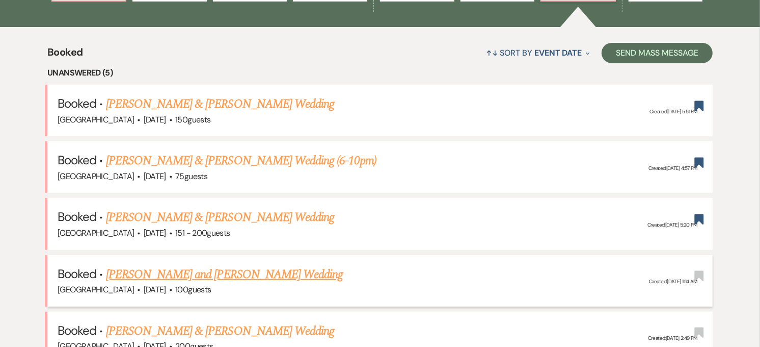
click at [257, 265] on link "[PERSON_NAME] and [PERSON_NAME] Wedding" at bounding box center [225, 274] width 238 height 18
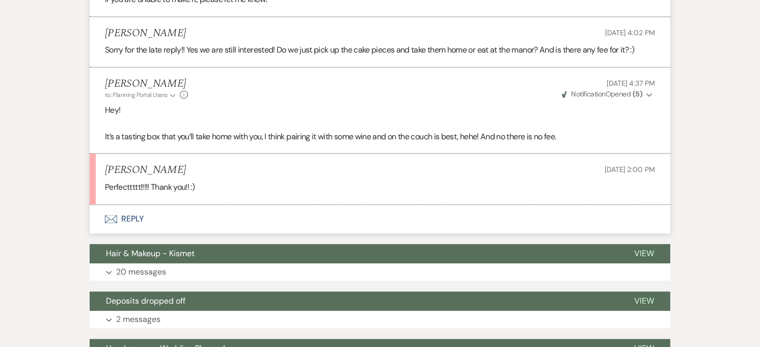
scroll to position [1869, 0]
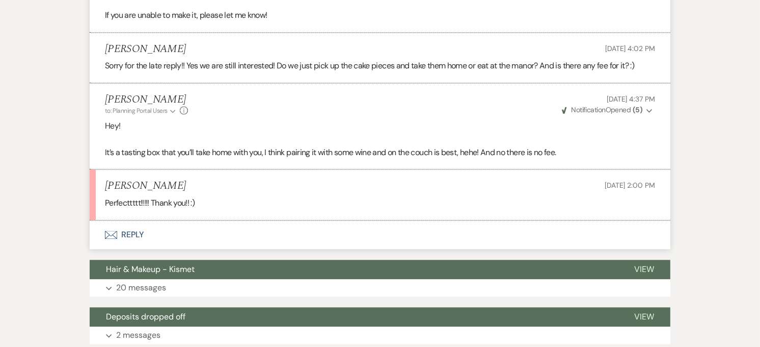
click at [111, 223] on button "Envelope Reply" at bounding box center [380, 234] width 581 height 29
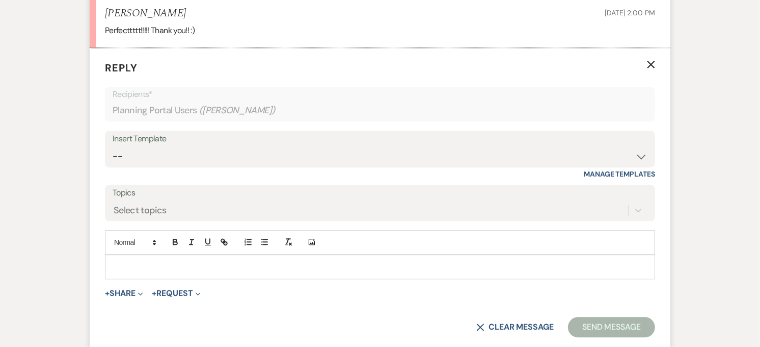
scroll to position [2067, 0]
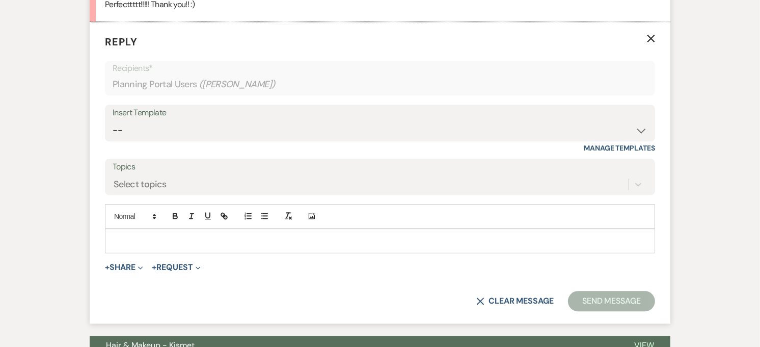
click at [194, 242] on p at bounding box center [380, 240] width 534 height 11
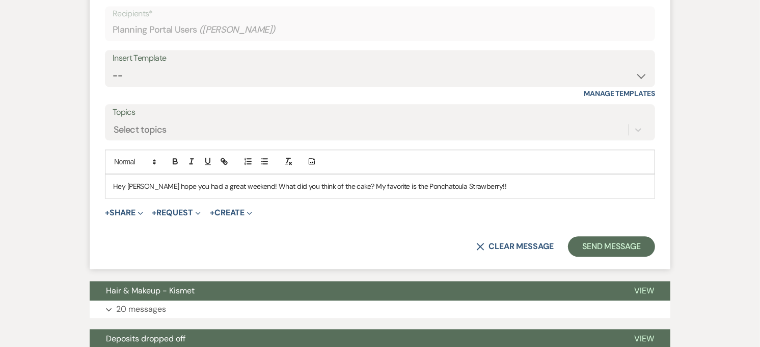
scroll to position [2124, 0]
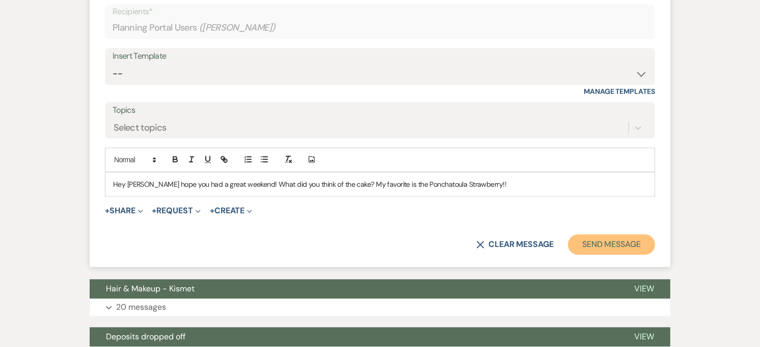
click at [640, 248] on button "Send Message" at bounding box center [611, 244] width 87 height 20
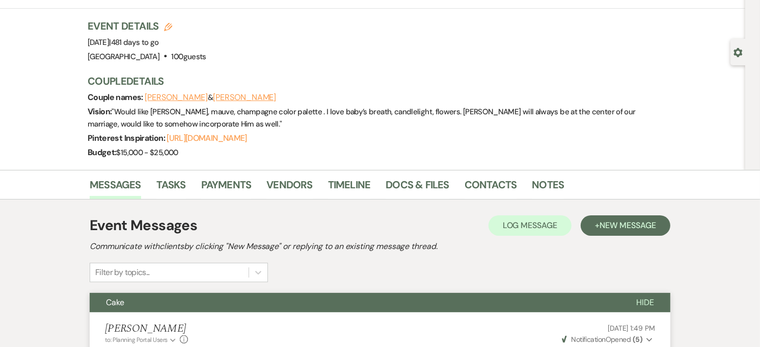
scroll to position [0, 0]
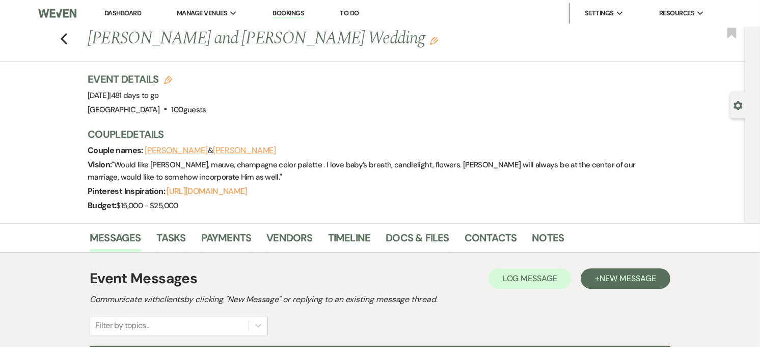
click at [63, 33] on div "Previous [PERSON_NAME] and [PERSON_NAME] Wedding Edit Bookmark" at bounding box center [370, 44] width 751 height 35
click at [67, 37] on use "button" at bounding box center [64, 38] width 7 height 11
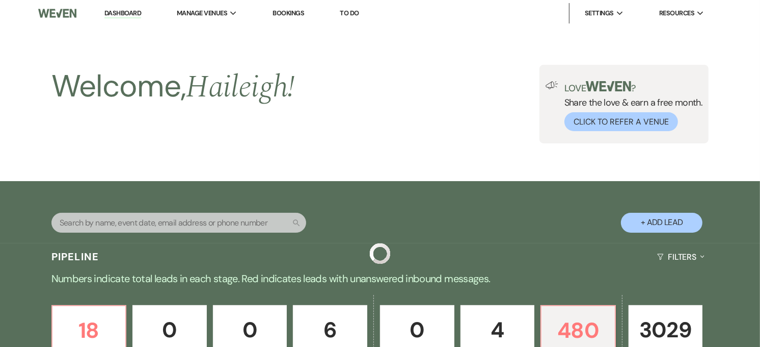
scroll to position [369, 0]
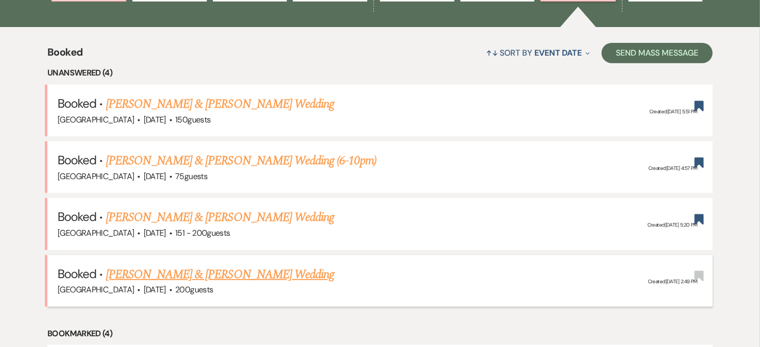
click at [241, 272] on link "[PERSON_NAME] & [PERSON_NAME] Wedding" at bounding box center [220, 274] width 228 height 18
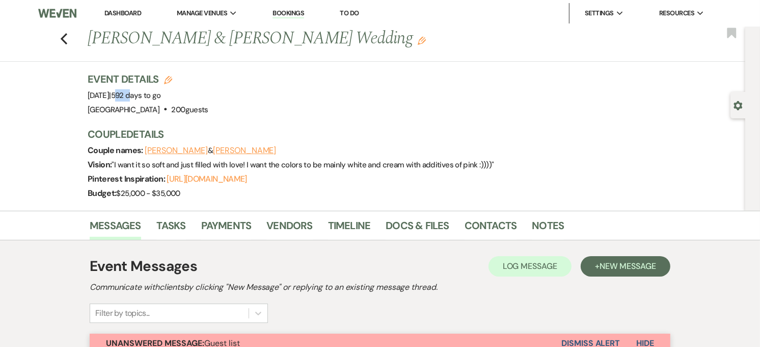
drag, startPoint x: 182, startPoint y: 95, endPoint x: 193, endPoint y: 95, distance: 10.7
click at [161, 95] on span "592 days to go" at bounding box center [136, 95] width 50 height 10
drag, startPoint x: 219, startPoint y: 36, endPoint x: 249, endPoint y: 37, distance: 29.6
click at [249, 37] on h1 "[PERSON_NAME] & [PERSON_NAME] Wedding Edit" at bounding box center [316, 39] width 457 height 24
drag, startPoint x: 249, startPoint y: 37, endPoint x: 226, endPoint y: 33, distance: 22.7
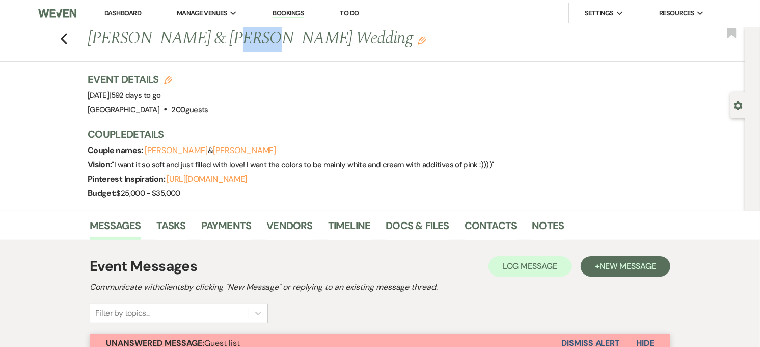
click at [228, 33] on h1 "[PERSON_NAME] & [PERSON_NAME] Wedding Edit" at bounding box center [316, 39] width 457 height 24
drag, startPoint x: 224, startPoint y: 35, endPoint x: 277, endPoint y: 39, distance: 52.7
click at [277, 39] on h1 "[PERSON_NAME] & [PERSON_NAME] Wedding Edit" at bounding box center [316, 39] width 457 height 24
drag, startPoint x: 277, startPoint y: 39, endPoint x: 272, endPoint y: 42, distance: 5.2
copy h1 "[PERSON_NAME]"
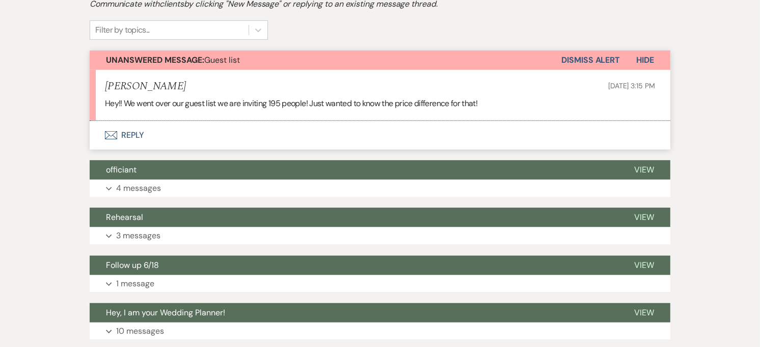
click at [116, 131] on use "button" at bounding box center [111, 135] width 12 height 8
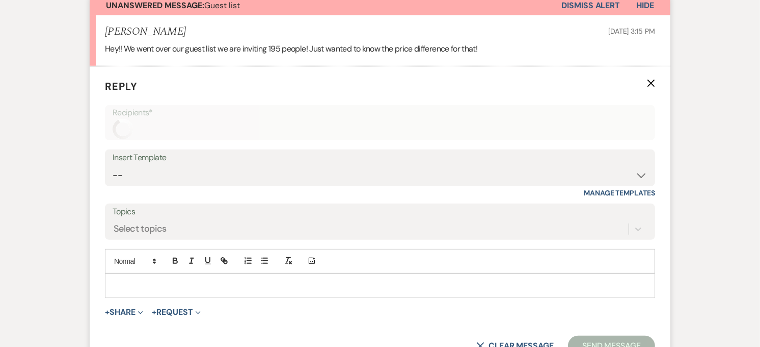
scroll to position [381, 0]
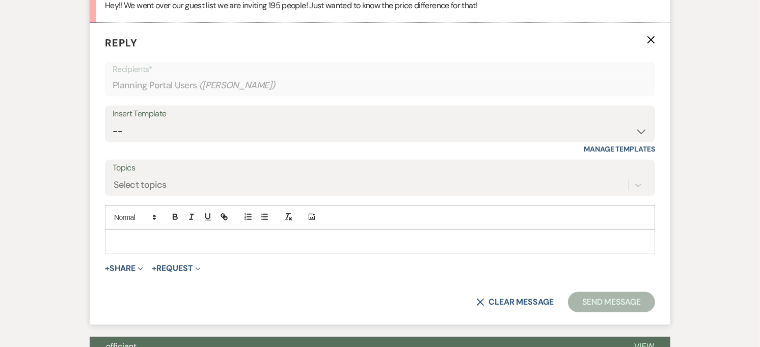
click at [154, 243] on p at bounding box center [380, 241] width 534 height 11
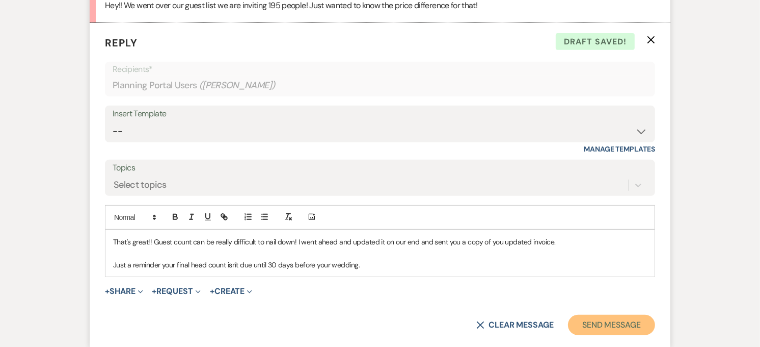
click at [622, 332] on button "Send Message" at bounding box center [611, 324] width 87 height 20
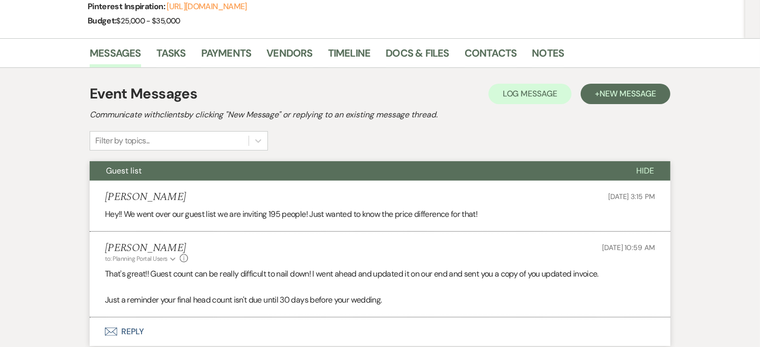
scroll to position [0, 0]
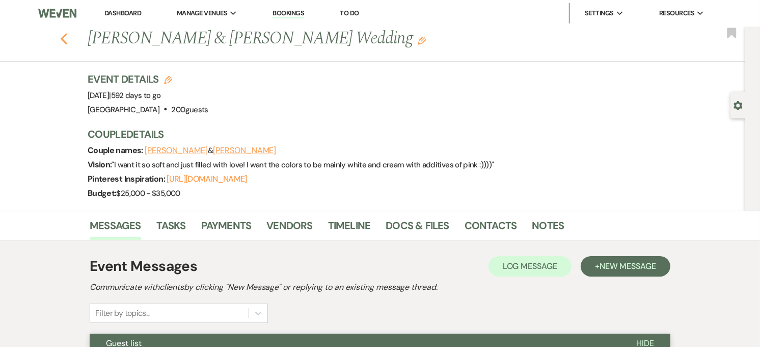
click at [67, 36] on use "button" at bounding box center [64, 38] width 7 height 11
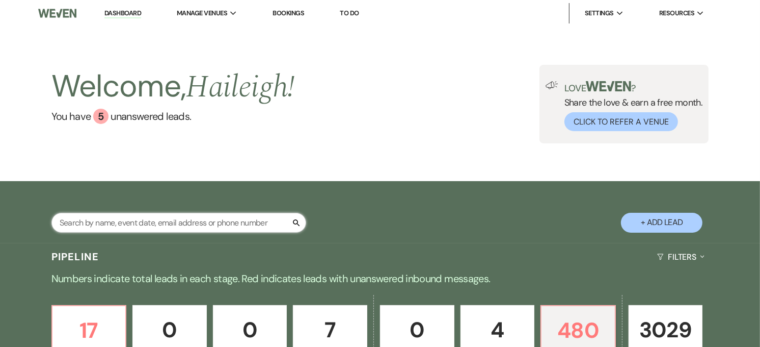
click at [190, 224] on input "text" at bounding box center [178, 223] width 255 height 20
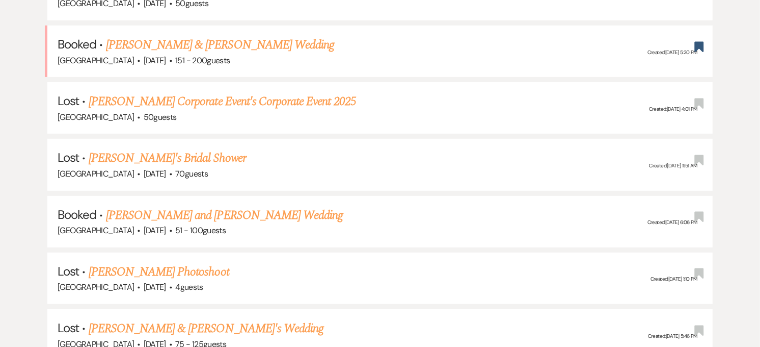
scroll to position [453, 0]
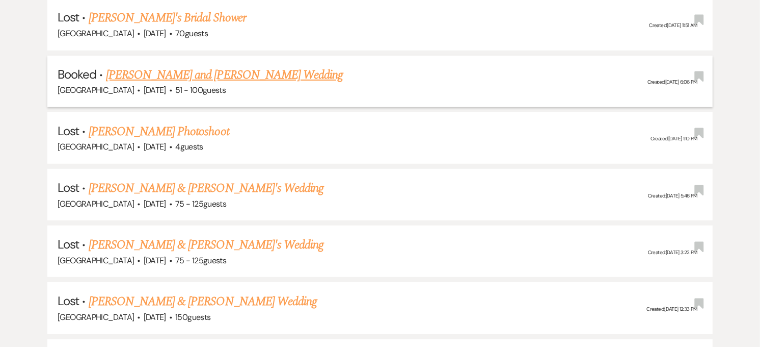
type input "grace"
click at [254, 85] on div "[GEOGRAPHIC_DATA] · [DATE] · 51 - 100 guests" at bounding box center [380, 90] width 645 height 13
click at [255, 72] on link "[PERSON_NAME] and [PERSON_NAME] Wedding" at bounding box center [225, 75] width 238 height 18
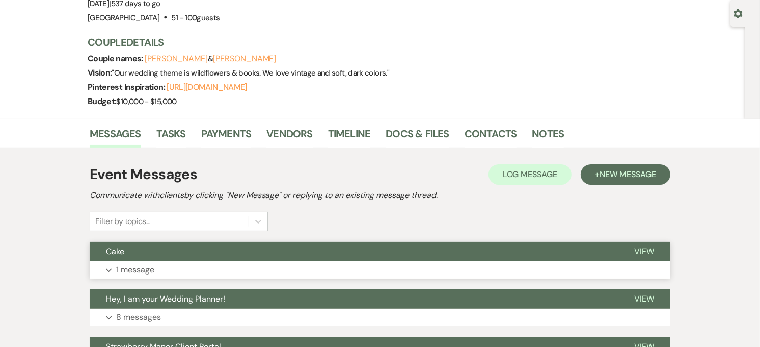
scroll to position [226, 0]
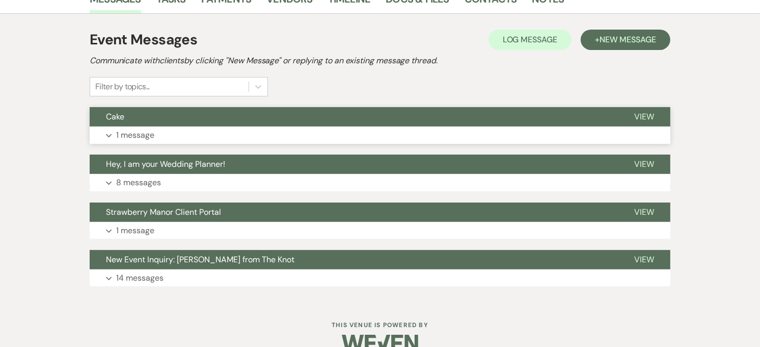
click at [388, 138] on button "Expand 1 message" at bounding box center [380, 134] width 581 height 17
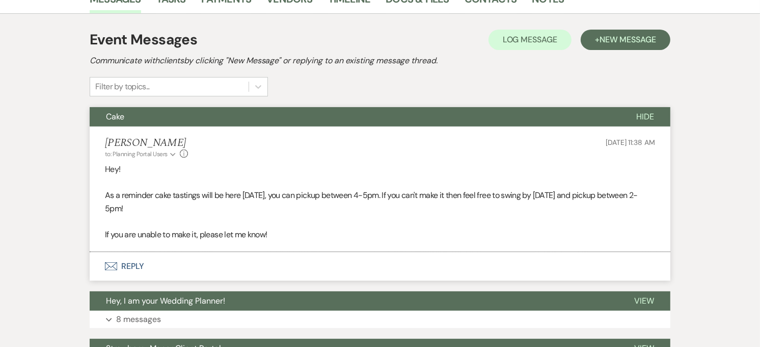
click at [143, 266] on button "Envelope Reply" at bounding box center [380, 266] width 581 height 29
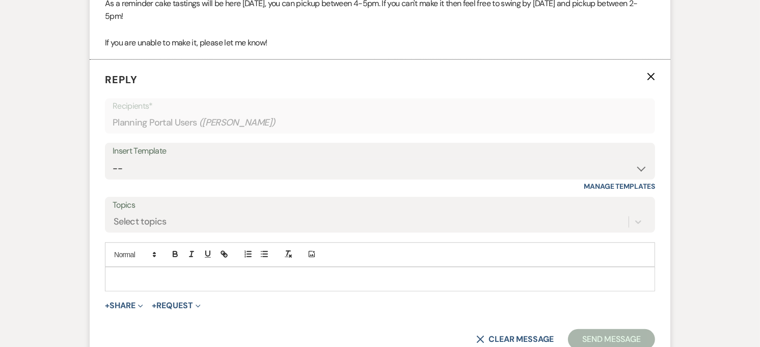
scroll to position [399, 0]
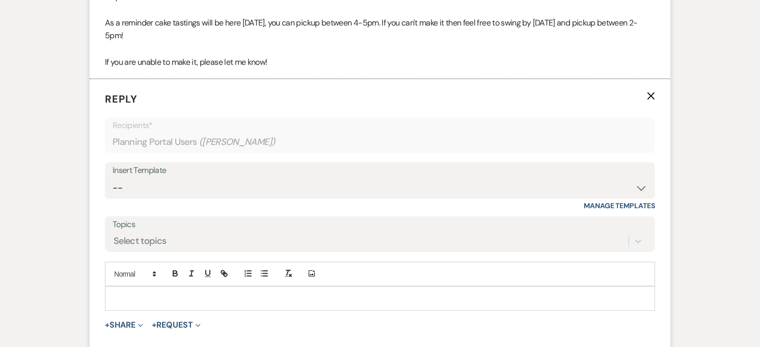
click at [329, 298] on p at bounding box center [380, 298] width 534 height 11
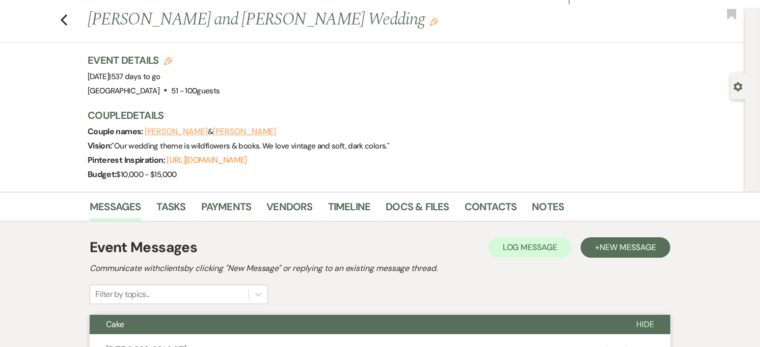
scroll to position [0, 0]
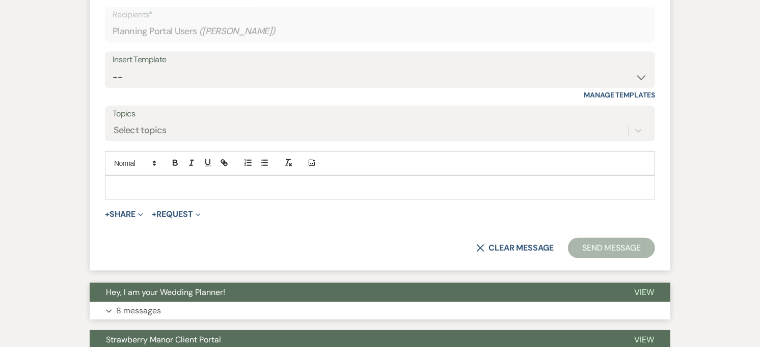
click at [242, 291] on button "Hey, I am your Wedding Planner!" at bounding box center [354, 291] width 529 height 19
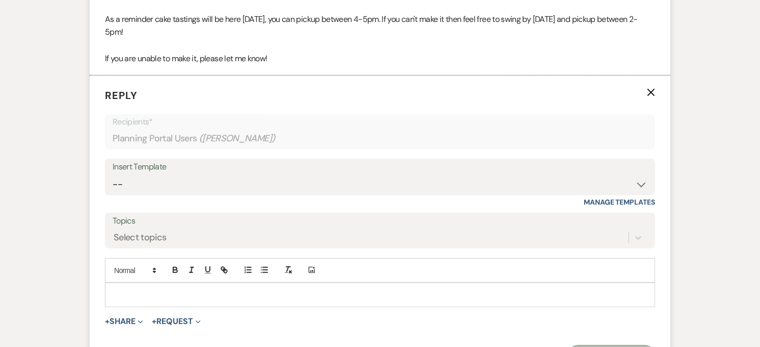
scroll to position [454, 0]
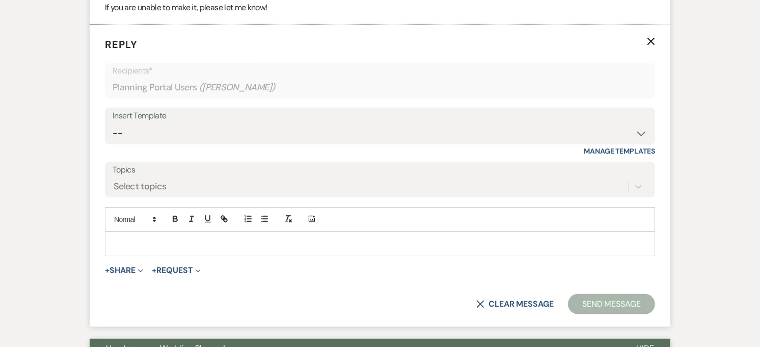
click at [187, 248] on p at bounding box center [380, 243] width 534 height 11
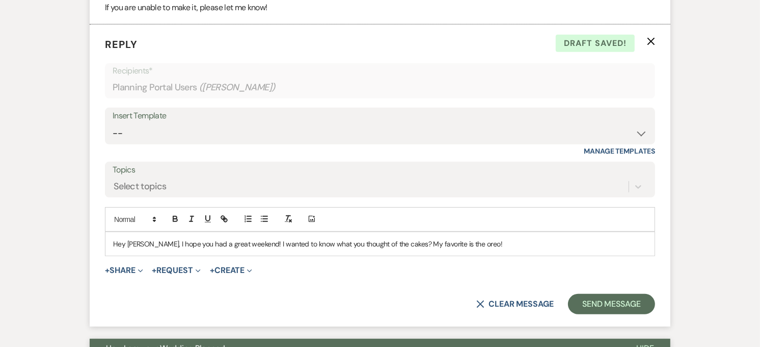
drag, startPoint x: 452, startPoint y: 243, endPoint x: 461, endPoint y: 241, distance: 8.9
drag, startPoint x: 378, startPoint y: 243, endPoint x: 516, endPoint y: 236, distance: 138.8
click at [516, 236] on div "Hey [PERSON_NAME], I hope you had a great weekend! I wanted to know what you th…" at bounding box center [379, 243] width 549 height 23
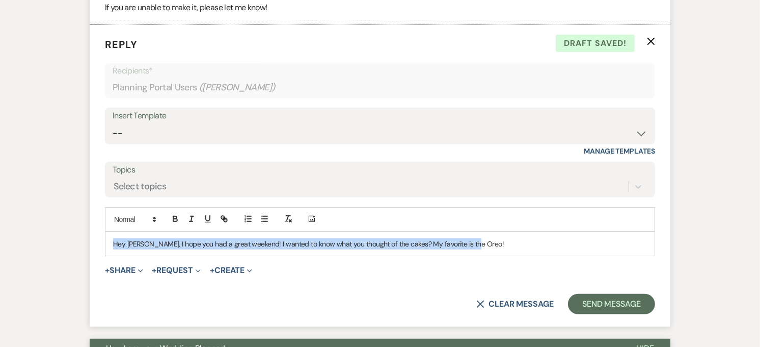
drag, startPoint x: 496, startPoint y: 247, endPoint x: 104, endPoint y: 239, distance: 392.0
click at [102, 239] on form "Reply X Draft saved! Recipients* Planning Portal Users ( [PERSON_NAME] ) Insert…" at bounding box center [380, 175] width 581 height 302
copy p "Hey [PERSON_NAME], I hope you had a great weekend! I wanted to know what you th…"
click at [551, 233] on div "Hey [PERSON_NAME], I hope you had a great weekend! I wanted to know what you th…" at bounding box center [379, 243] width 549 height 23
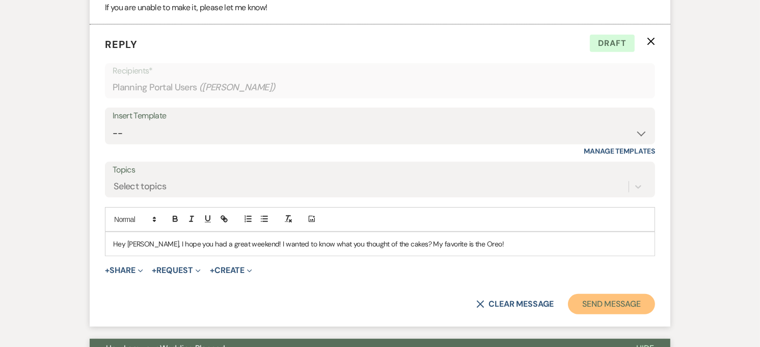
click at [605, 302] on button "Send Message" at bounding box center [611, 304] width 87 height 20
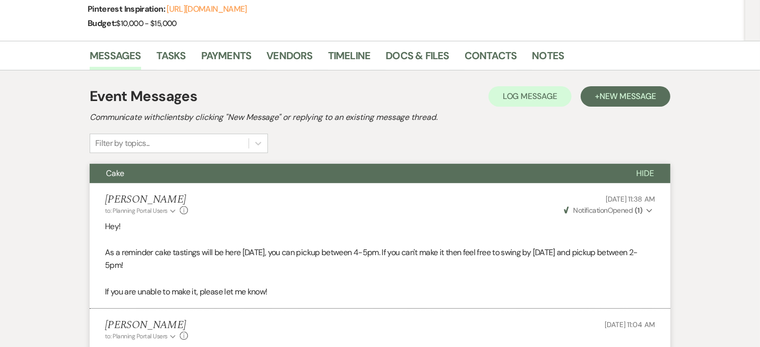
scroll to position [0, 0]
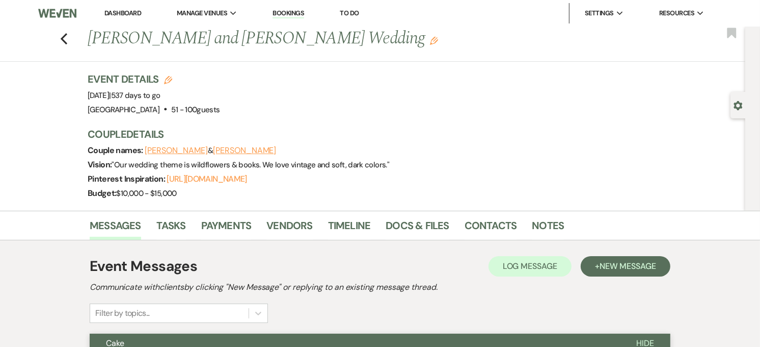
click at [69, 45] on div "Previous [PERSON_NAME] and [PERSON_NAME] Wedding Edit Bookmark" at bounding box center [370, 44] width 751 height 35
click at [68, 31] on button "Previous" at bounding box center [64, 38] width 8 height 14
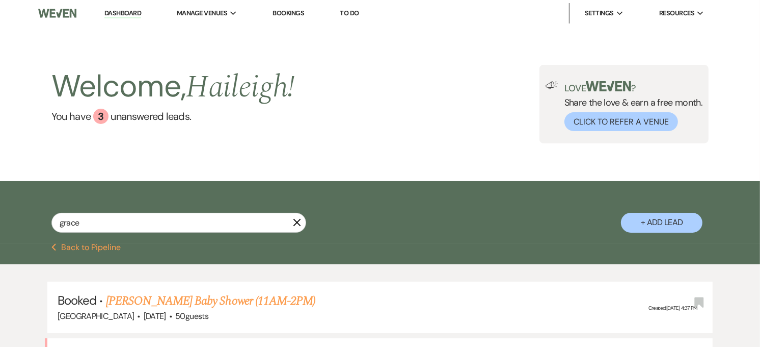
click at [297, 220] on icon "X" at bounding box center [297, 222] width 8 height 8
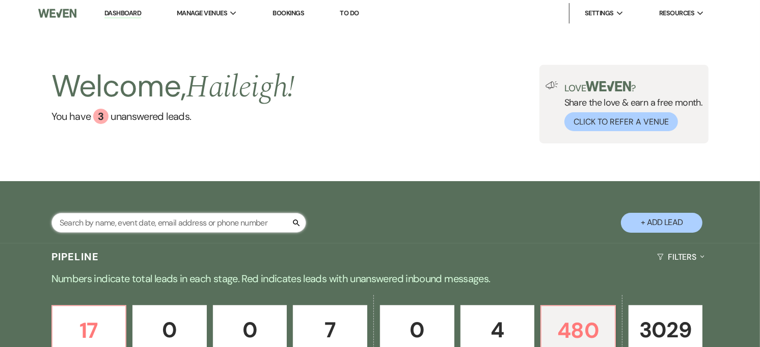
click at [191, 222] on input "text" at bounding box center [178, 223] width 255 height 20
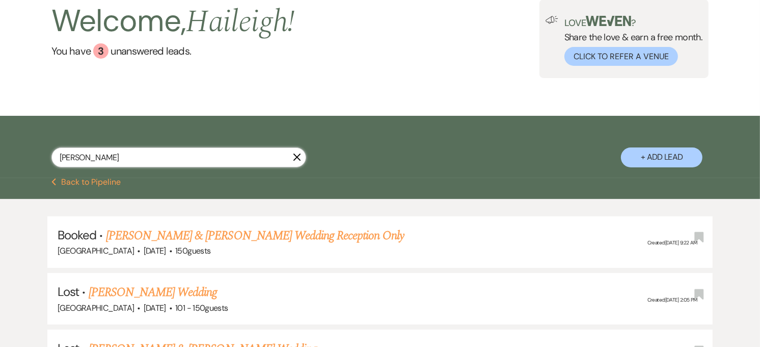
scroll to position [170, 0]
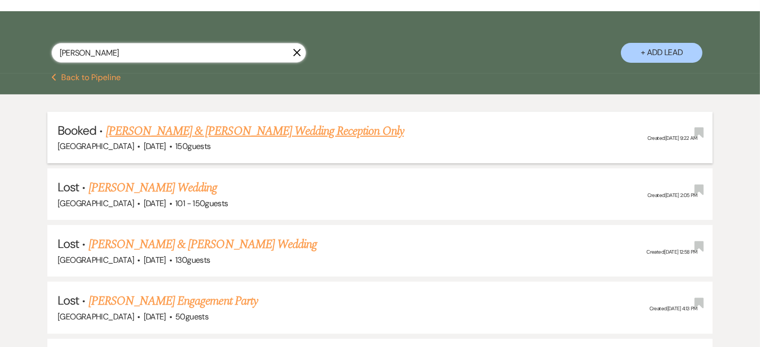
type input "[PERSON_NAME]"
click at [270, 135] on link "[PERSON_NAME] & [PERSON_NAME] Wedding Reception Only" at bounding box center [255, 131] width 298 height 18
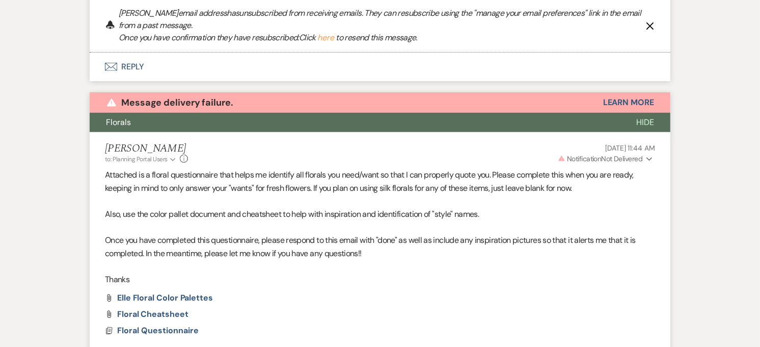
scroll to position [258, 0]
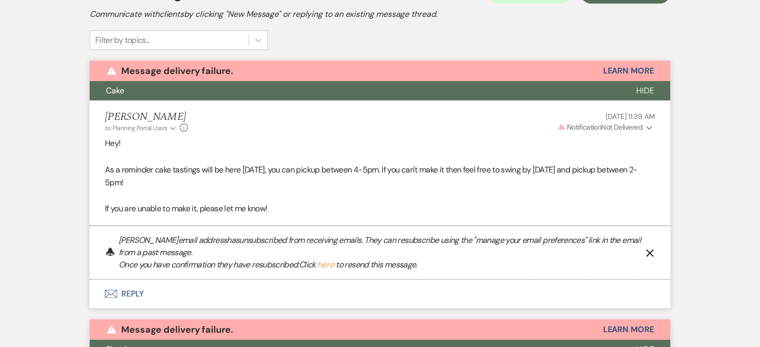
click at [650, 253] on icon "X" at bounding box center [650, 253] width 8 height 8
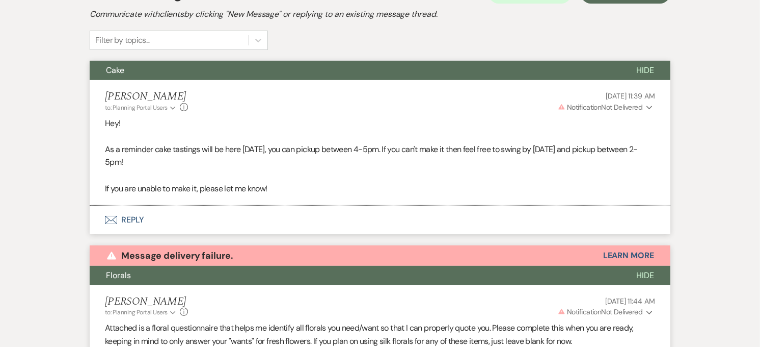
drag, startPoint x: 650, startPoint y: 253, endPoint x: 435, endPoint y: 194, distance: 223.2
click at [449, 185] on p "If you are unable to make it, please let me know!" at bounding box center [380, 188] width 550 height 13
click at [109, 221] on icon "Envelope" at bounding box center [111, 220] width 12 height 8
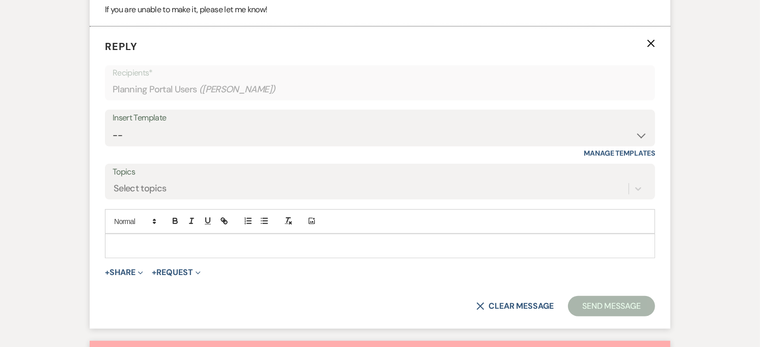
scroll to position [441, 0]
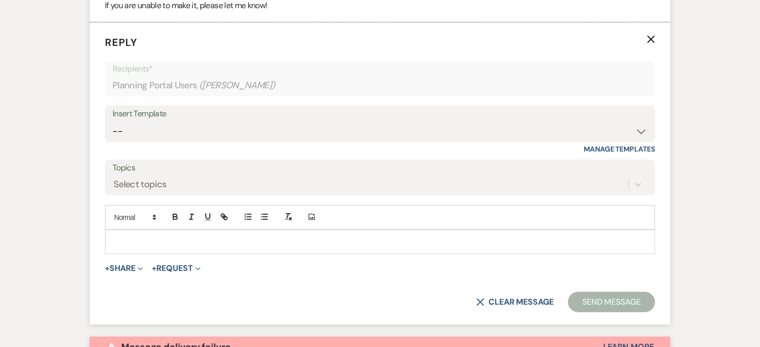
click at [180, 246] on p at bounding box center [380, 241] width 534 height 11
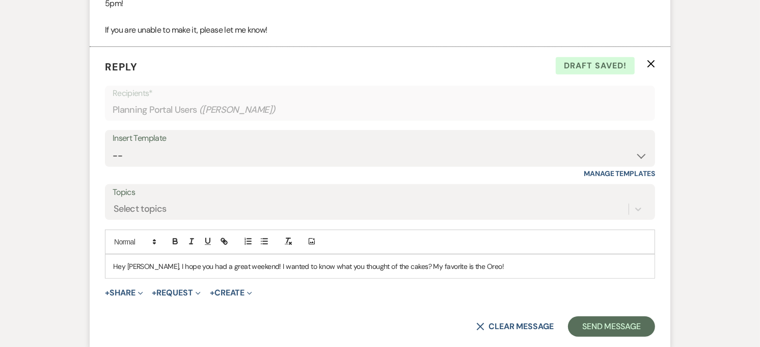
scroll to position [453, 0]
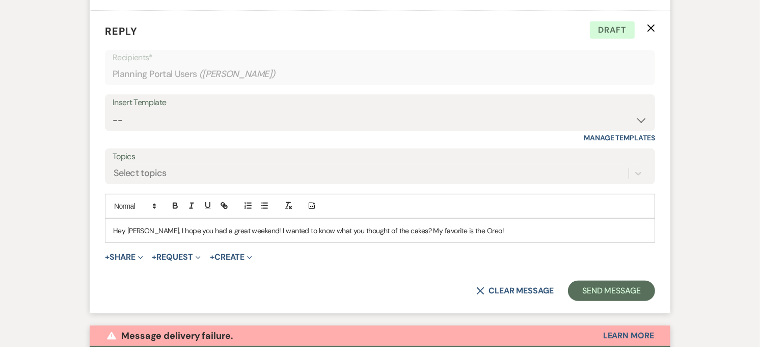
click at [145, 230] on p "Hey [PERSON_NAME], I hope you had a great weekend! I wanted to know what you th…" at bounding box center [380, 230] width 534 height 11
click at [618, 297] on button "Send Message" at bounding box center [611, 290] width 87 height 20
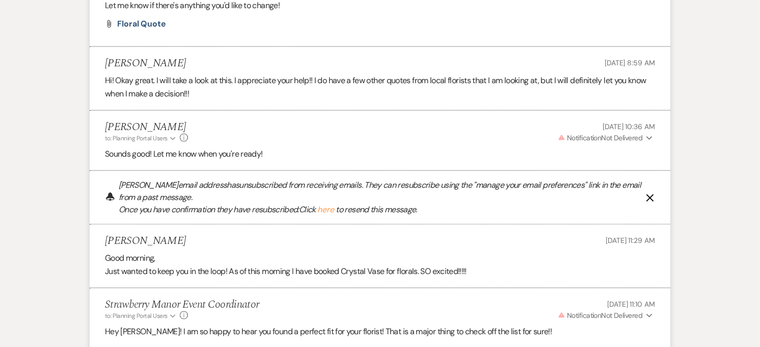
scroll to position [1359, 0]
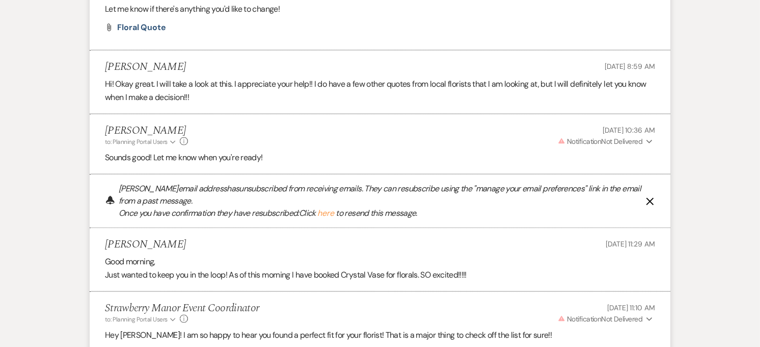
click at [650, 198] on icon "X" at bounding box center [650, 201] width 8 height 8
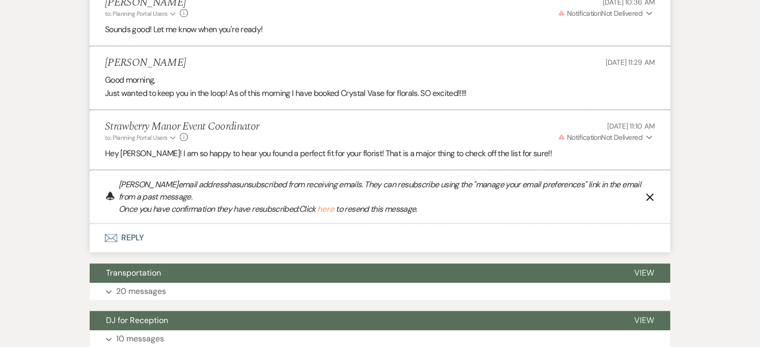
scroll to position [1508, 0]
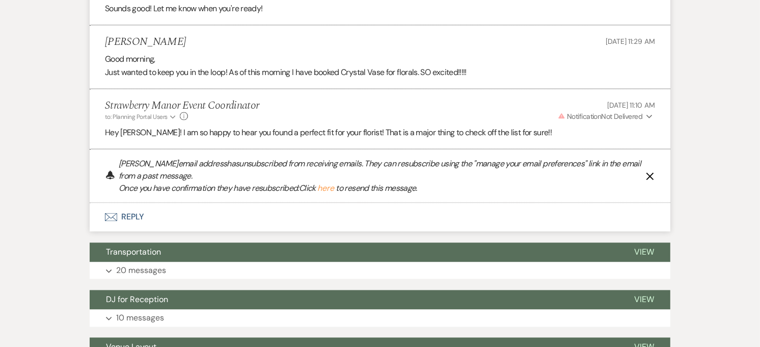
click at [653, 176] on icon "X" at bounding box center [650, 176] width 8 height 8
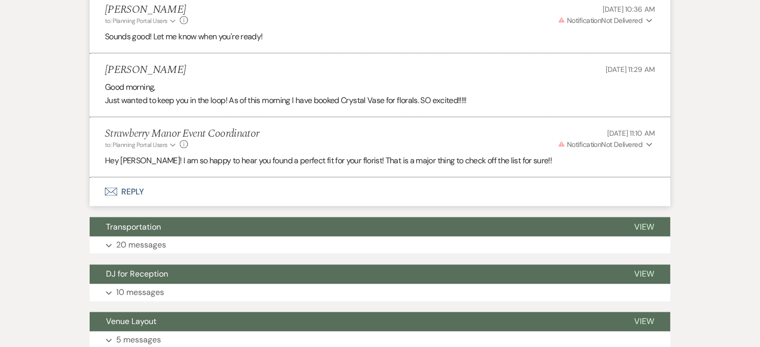
scroll to position [1454, 0]
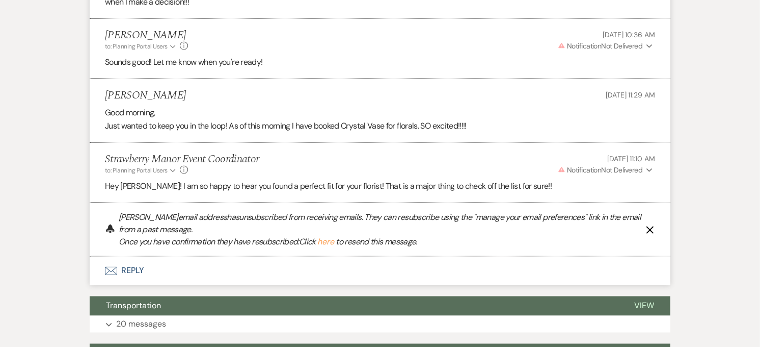
click at [330, 242] on button "here" at bounding box center [326, 242] width 17 height 8
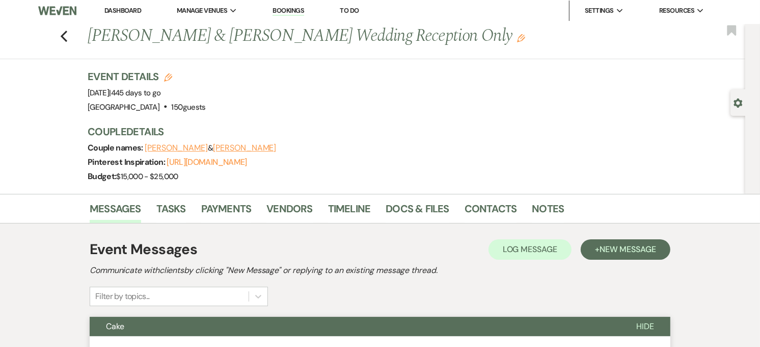
scroll to position [0, 0]
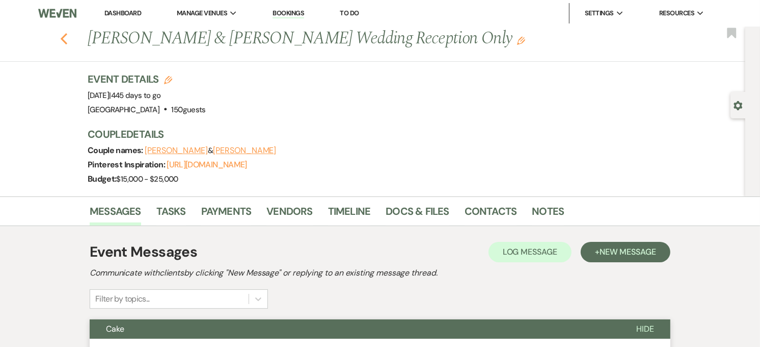
click at [66, 41] on icon "Previous" at bounding box center [64, 39] width 8 height 12
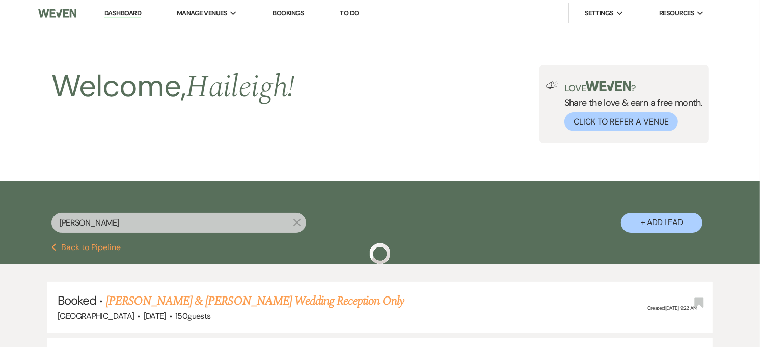
scroll to position [170, 0]
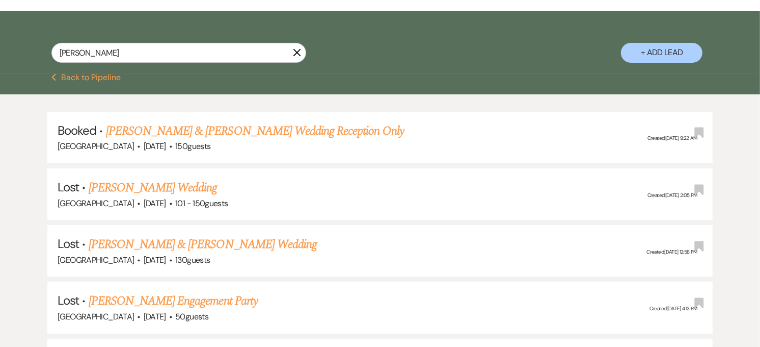
click at [295, 54] on icon "X" at bounding box center [297, 52] width 8 height 8
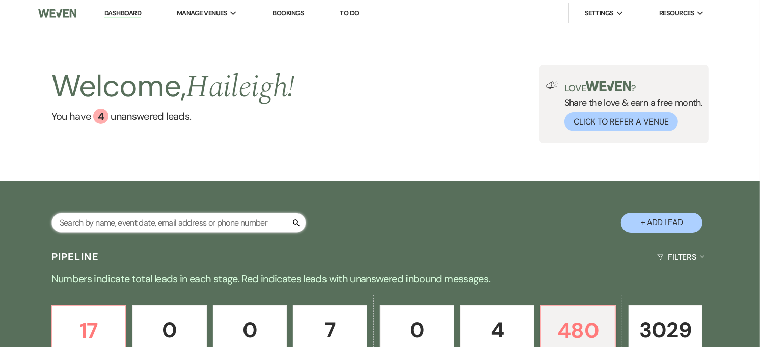
drag, startPoint x: 166, startPoint y: 226, endPoint x: 157, endPoint y: 231, distance: 10.5
click at [166, 226] on input "text" at bounding box center [178, 223] width 255 height 20
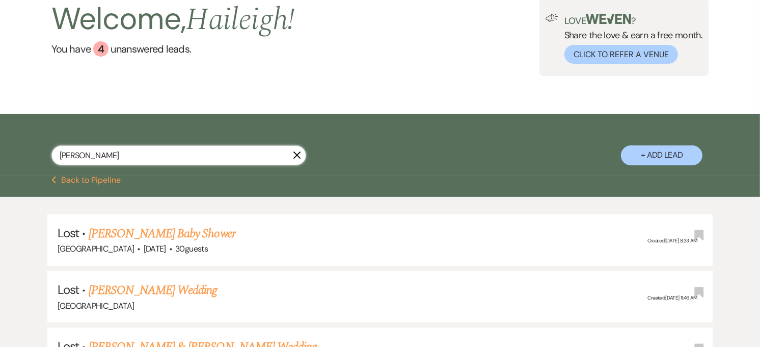
scroll to position [170, 0]
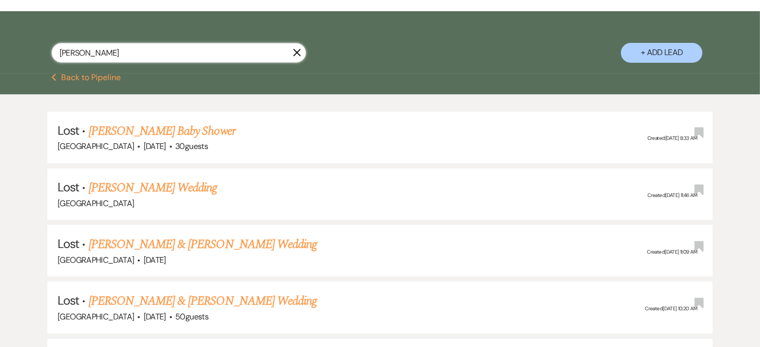
type input "[PERSON_NAME]"
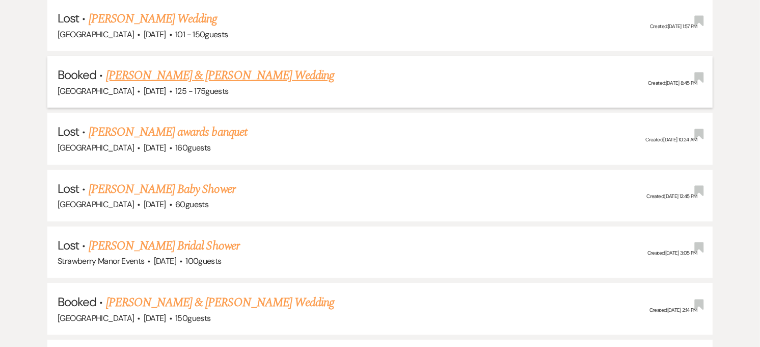
scroll to position [339, 0]
click at [239, 76] on link "[PERSON_NAME] & [PERSON_NAME] Wedding" at bounding box center [220, 74] width 228 height 18
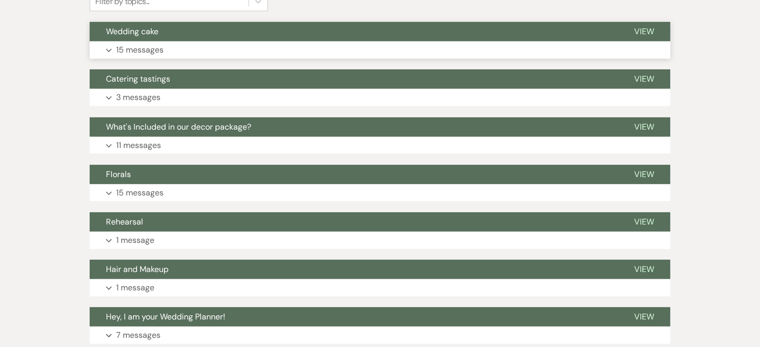
click at [152, 52] on p "15 messages" at bounding box center [139, 49] width 47 height 13
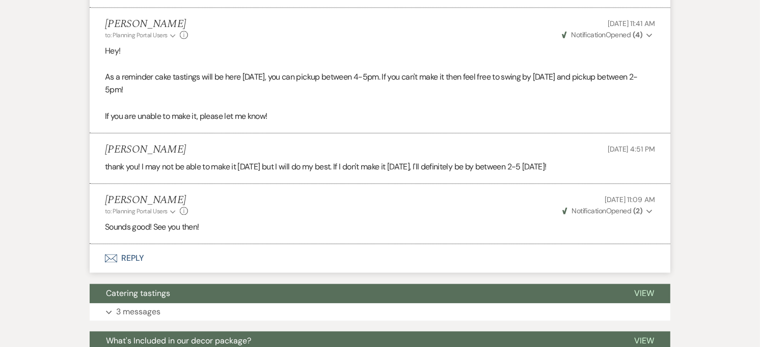
scroll to position [1925, 0]
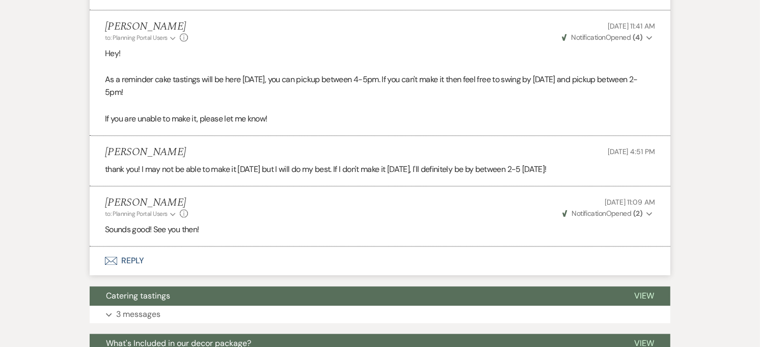
drag, startPoint x: 400, startPoint y: 130, endPoint x: 82, endPoint y: 162, distance: 320.1
click at [143, 263] on button "Envelope Reply" at bounding box center [380, 260] width 581 height 29
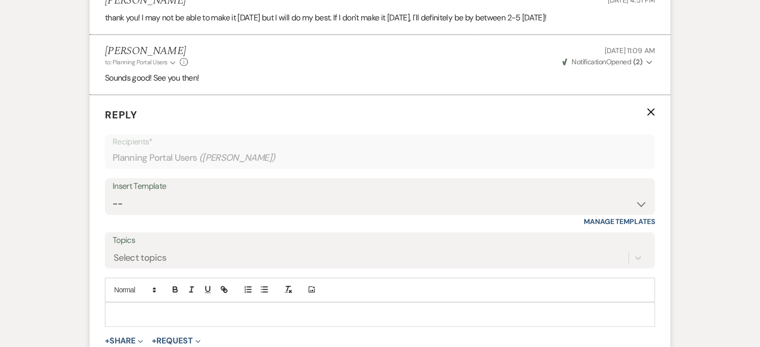
scroll to position [2151, 0]
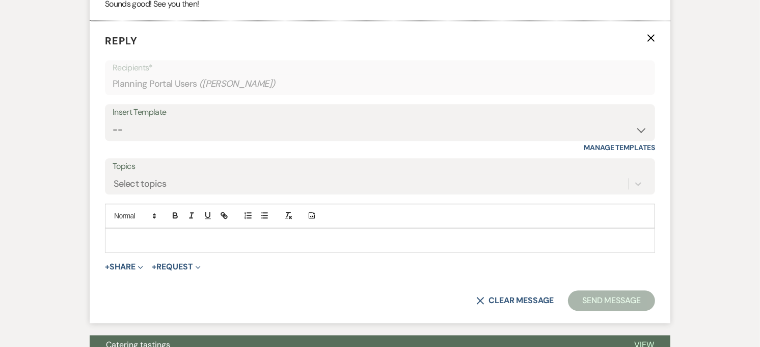
click at [154, 250] on div at bounding box center [379, 239] width 549 height 23
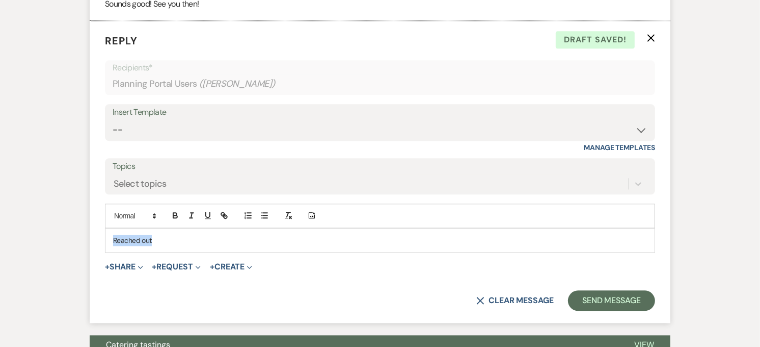
drag, startPoint x: 205, startPoint y: 243, endPoint x: 98, endPoint y: 249, distance: 107.7
click at [98, 249] on form "Reply X Draft saved! Recipients* Planning Portal Users ( [PERSON_NAME] ) Insert…" at bounding box center [380, 172] width 581 height 302
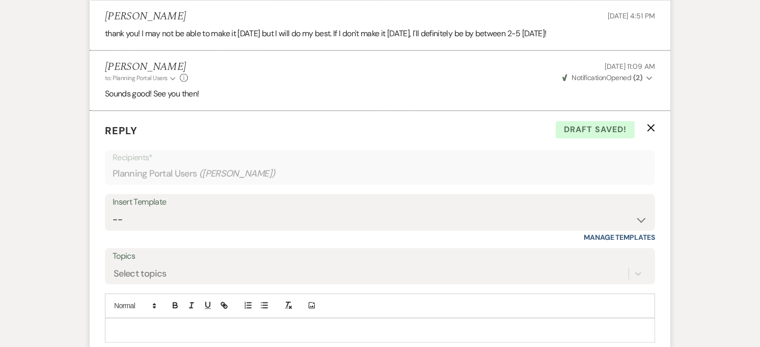
scroll to position [2207, 0]
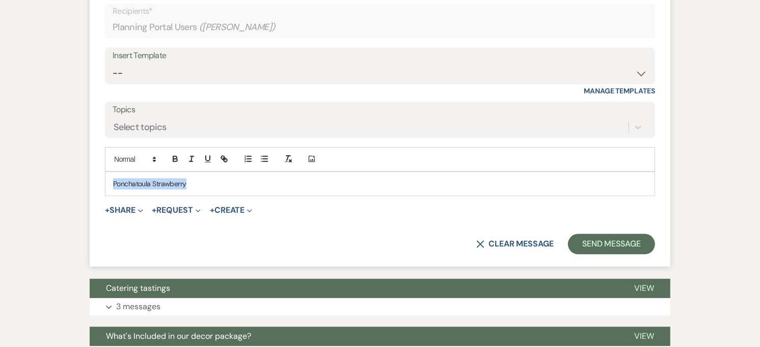
drag, startPoint x: 211, startPoint y: 189, endPoint x: 110, endPoint y: 186, distance: 101.0
click at [110, 189] on div "Hey [PERSON_NAME], hope you had a great weekend! I wanted to know what you thou…" at bounding box center [379, 183] width 549 height 23
click at [110, 186] on div "Hey [PERSON_NAME], hope you had a great weekend! I wanted to know what you thou…" at bounding box center [379, 183] width 549 height 23
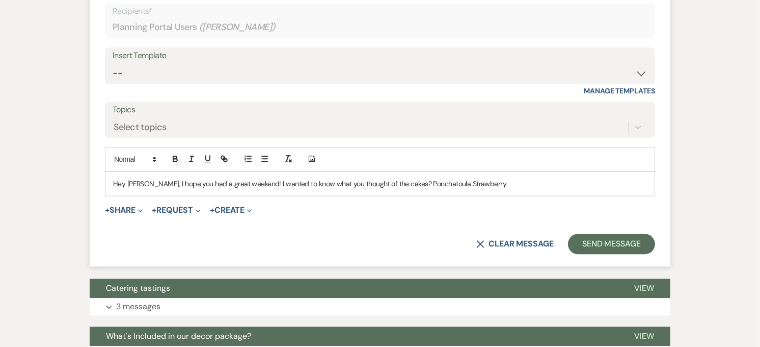
click at [496, 191] on div "Hey [PERSON_NAME], hope you had a great weekend! I wanted to know what you thou…" at bounding box center [379, 183] width 549 height 23
drag, startPoint x: 383, startPoint y: 187, endPoint x: 609, endPoint y: 182, distance: 226.3
click at [609, 182] on p "Hey [PERSON_NAME], I hope you had a great weekend! I wanted to know what you th…" at bounding box center [380, 183] width 534 height 11
click at [436, 184] on p "Hey [PERSON_NAME], I hope you had a great weekend! I wanted to know what you th…" at bounding box center [380, 183] width 534 height 11
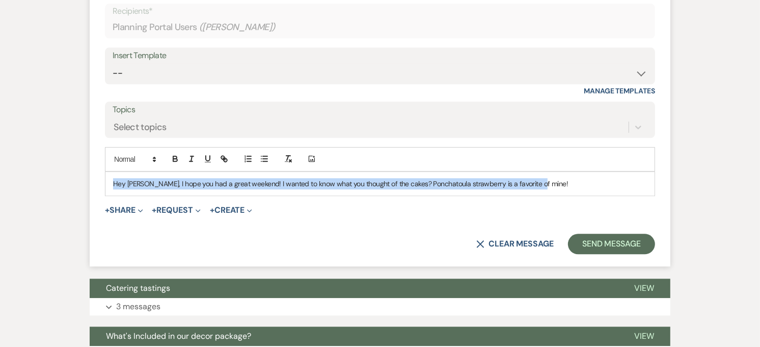
drag, startPoint x: 584, startPoint y: 193, endPoint x: 111, endPoint y: 186, distance: 473.0
click at [111, 186] on div "Hey [PERSON_NAME], hope you had a great weekend! I wanted to know what you thou…" at bounding box center [379, 183] width 549 height 23
copy p "Hey [PERSON_NAME], I hope you had a great weekend! I wanted to know what you th…"
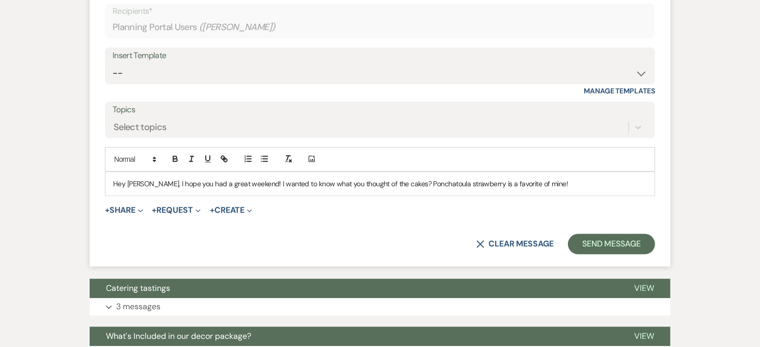
click at [400, 220] on form "Reply X Draft saved! Recipients* Planning Portal Users ( [PERSON_NAME] ) Insert…" at bounding box center [380, 115] width 581 height 302
click at [603, 243] on button "Send Message" at bounding box center [611, 243] width 87 height 20
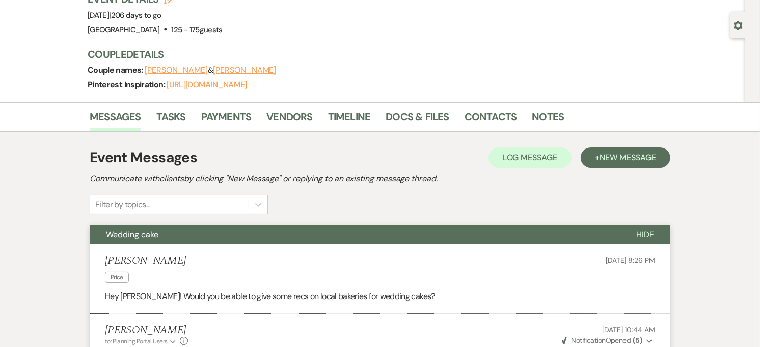
scroll to position [0, 0]
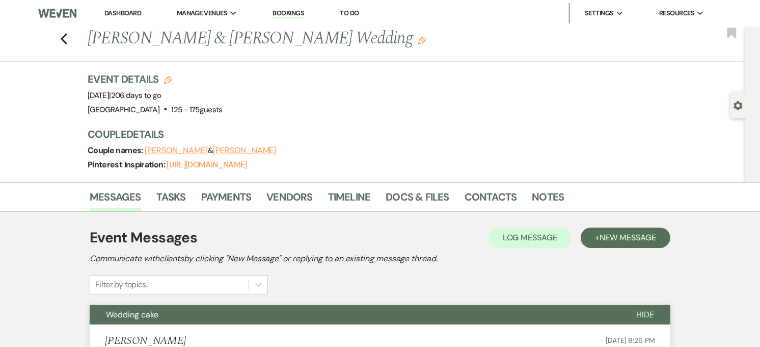
click at [61, 33] on div "Previous [PERSON_NAME] & [PERSON_NAME] Wedding Edit Bookmark" at bounding box center [370, 44] width 751 height 35
click at [62, 34] on div "Previous [PERSON_NAME] & [PERSON_NAME] Wedding Edit Bookmark" at bounding box center [370, 44] width 751 height 35
click at [64, 35] on icon "Previous" at bounding box center [64, 39] width 8 height 12
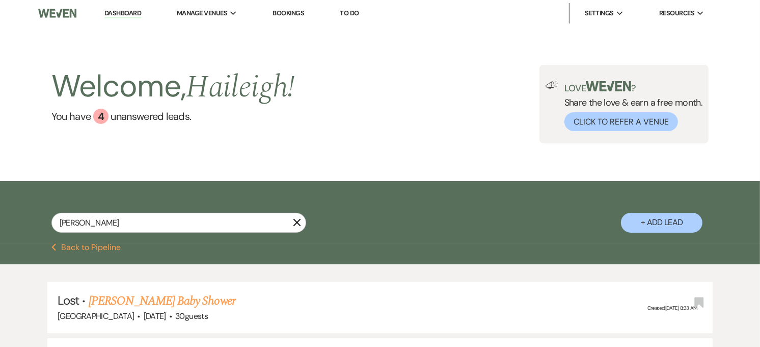
click at [294, 218] on icon "X" at bounding box center [297, 222] width 8 height 8
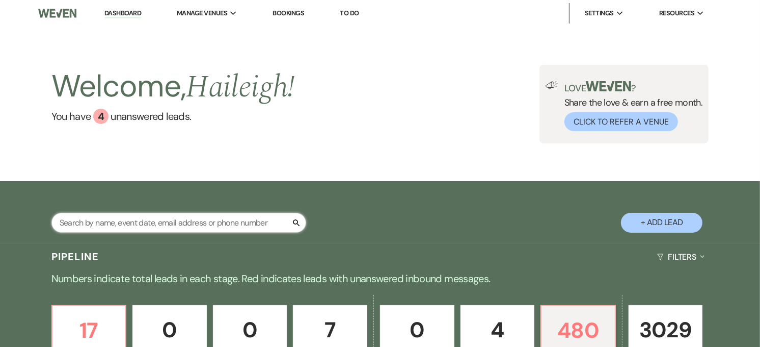
click at [216, 218] on input "text" at bounding box center [178, 223] width 255 height 20
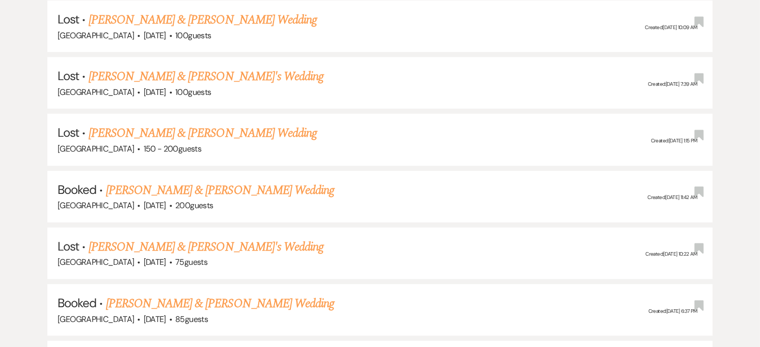
scroll to position [396, 0]
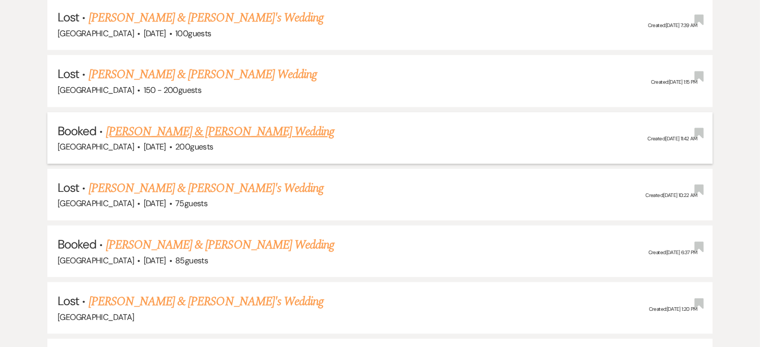
type input "[PERSON_NAME]"
click at [252, 130] on link "[PERSON_NAME] & [PERSON_NAME] Wedding" at bounding box center [220, 131] width 228 height 18
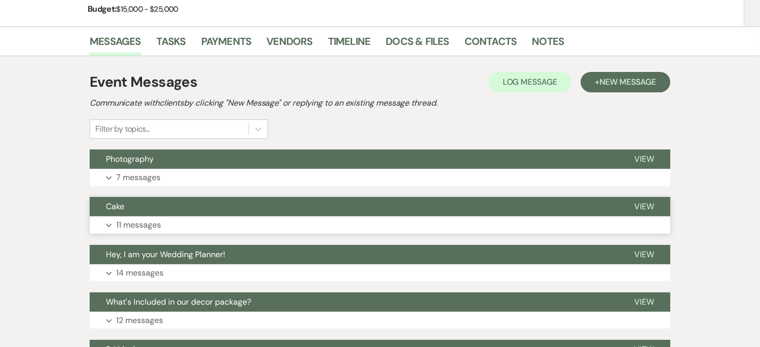
click at [148, 228] on p "11 messages" at bounding box center [138, 224] width 45 height 13
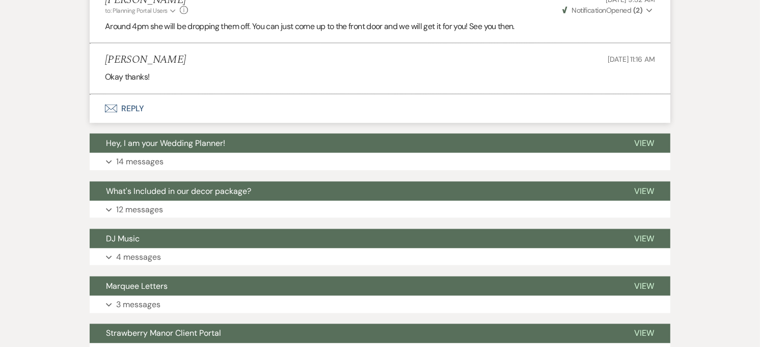
scroll to position [1250, 0]
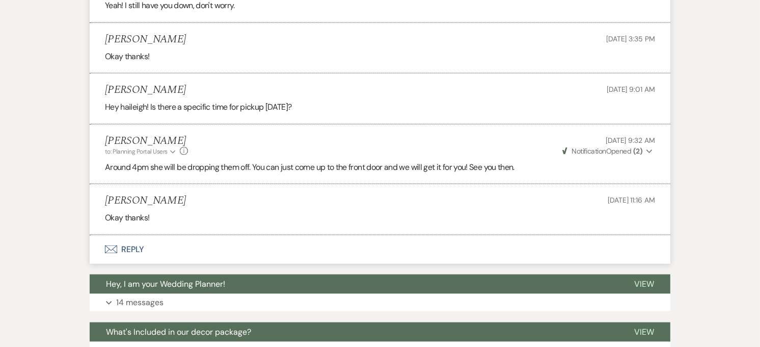
drag, startPoint x: 148, startPoint y: 228, endPoint x: 177, endPoint y: 221, distance: 29.9
click at [177, 221] on p "Okay thanks!" at bounding box center [380, 217] width 550 height 13
click at [120, 247] on button "Envelope Reply" at bounding box center [380, 249] width 581 height 29
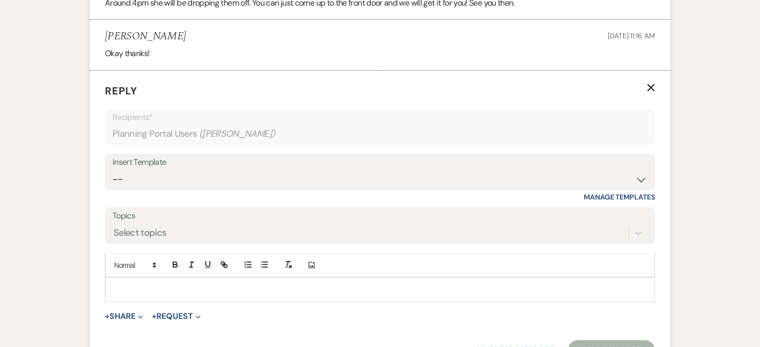
scroll to position [1463, 0]
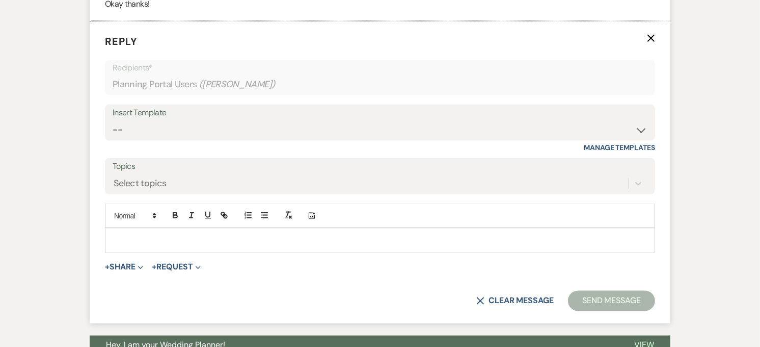
click at [358, 242] on p at bounding box center [380, 239] width 534 height 11
paste div
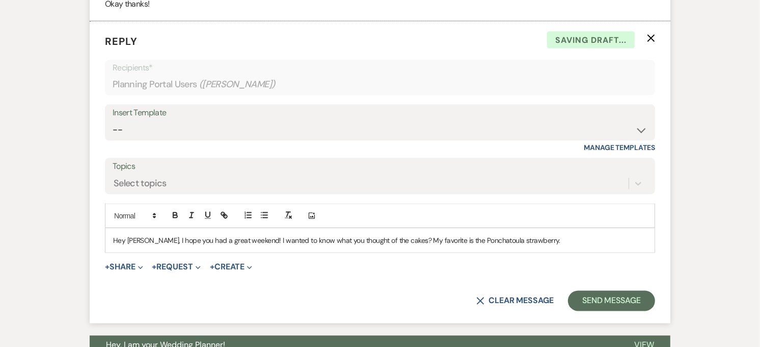
click at [582, 238] on p "Hey [PERSON_NAME], I hope you had a great weekend! I wanted to know what you th…" at bounding box center [380, 239] width 534 height 11
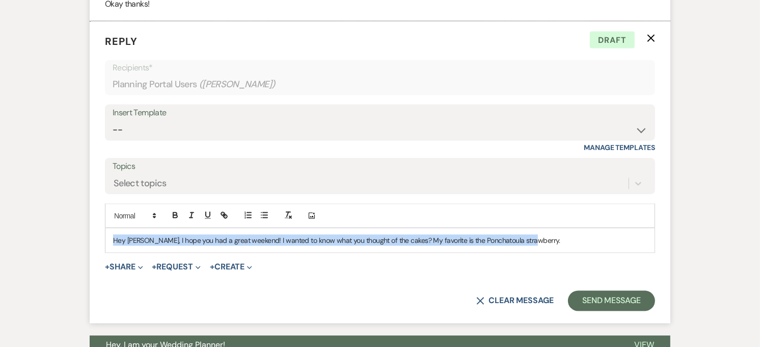
drag, startPoint x: 541, startPoint y: 248, endPoint x: 115, endPoint y: 260, distance: 426.7
click at [110, 263] on form "Reply X Draft Recipients* Planning Portal Users ( [PERSON_NAME] ) Insert Templa…" at bounding box center [380, 172] width 581 height 302
copy p "Hey [PERSON_NAME], I hope you had a great weekend! I wanted to know what you th…"
click at [581, 241] on p "Hey [PERSON_NAME], I hope you had a great weekend! I wanted to know what you th…" at bounding box center [380, 239] width 534 height 11
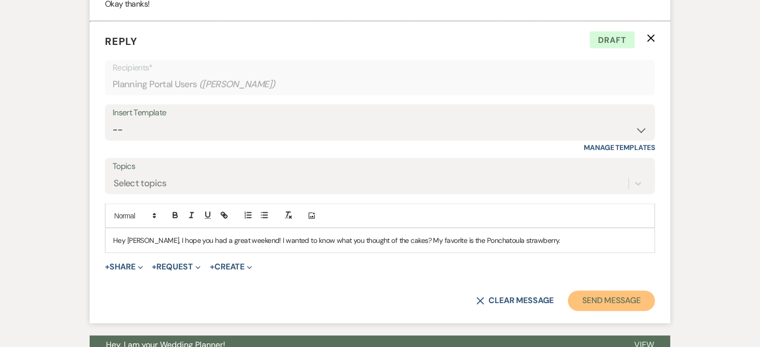
click at [612, 303] on button "Send Message" at bounding box center [611, 301] width 87 height 20
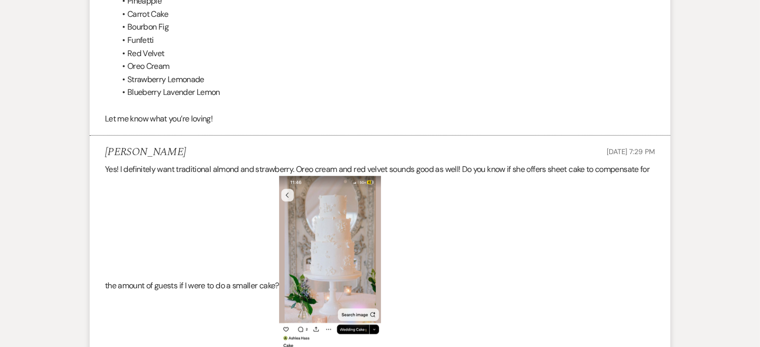
scroll to position [0, 0]
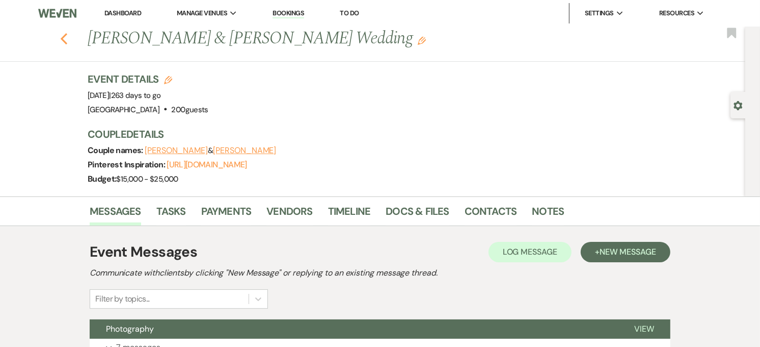
click at [65, 41] on icon "Previous" at bounding box center [64, 39] width 8 height 12
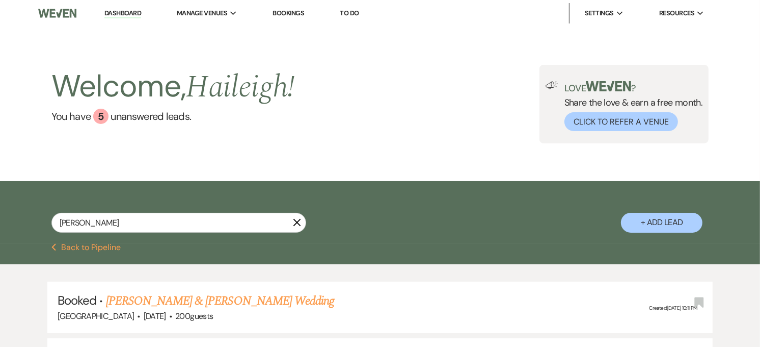
click at [298, 224] on icon "X" at bounding box center [297, 222] width 8 height 8
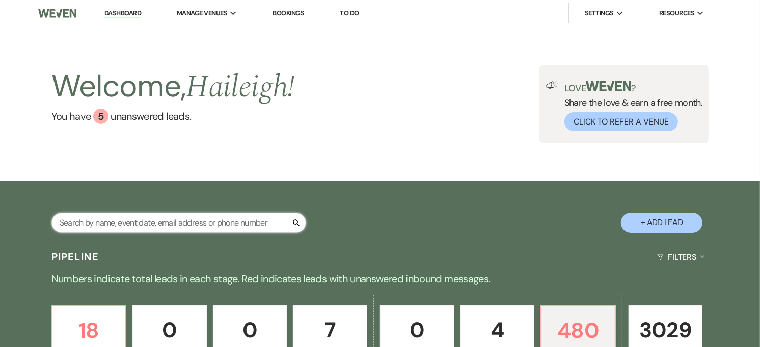
click at [279, 232] on input "text" at bounding box center [178, 223] width 255 height 20
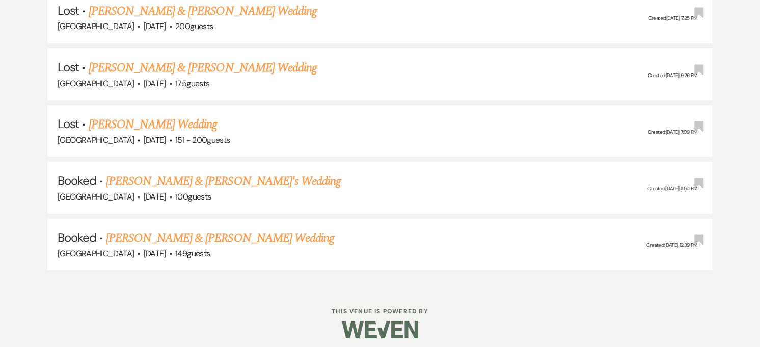
scroll to position [294, 0]
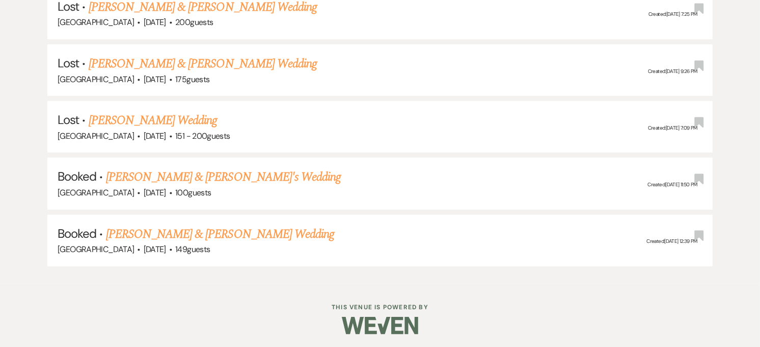
type input "Camryn"
click at [196, 225] on link "[PERSON_NAME] & [PERSON_NAME] Wedding" at bounding box center [220, 234] width 228 height 18
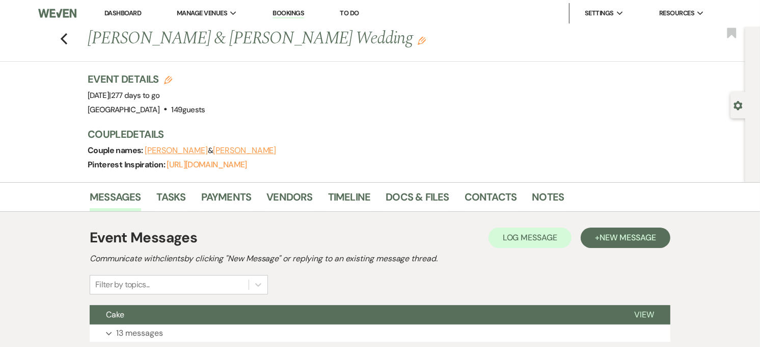
scroll to position [170, 0]
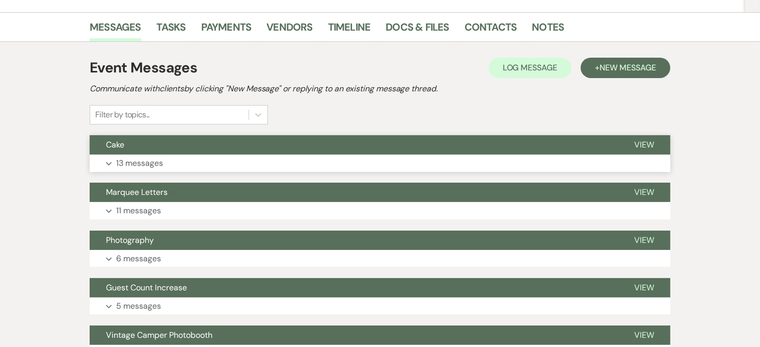
click at [185, 170] on button "Expand 13 messages" at bounding box center [380, 162] width 581 height 17
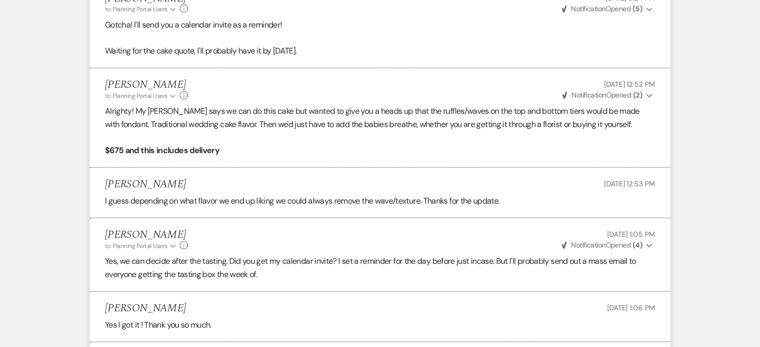
scroll to position [1473, 0]
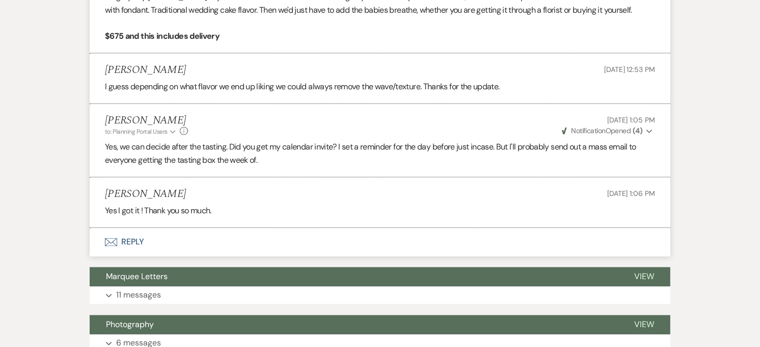
click at [114, 238] on icon "Envelope" at bounding box center [111, 242] width 12 height 8
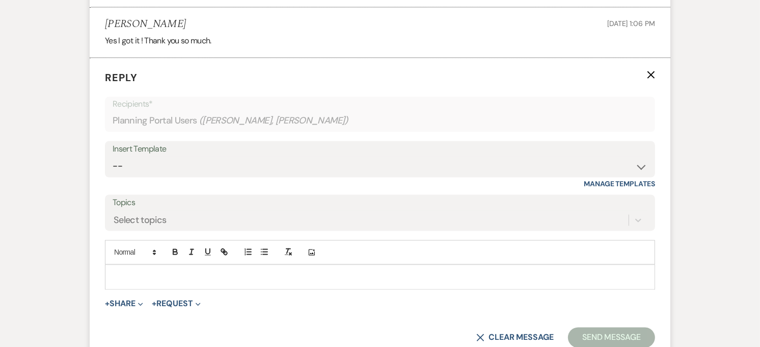
scroll to position [1667, 0]
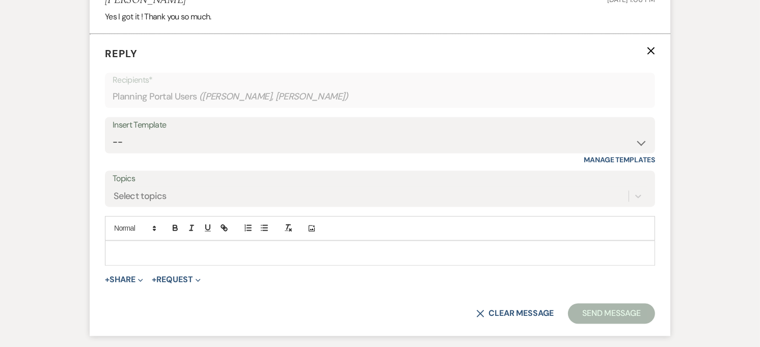
click at [149, 247] on p at bounding box center [380, 252] width 534 height 11
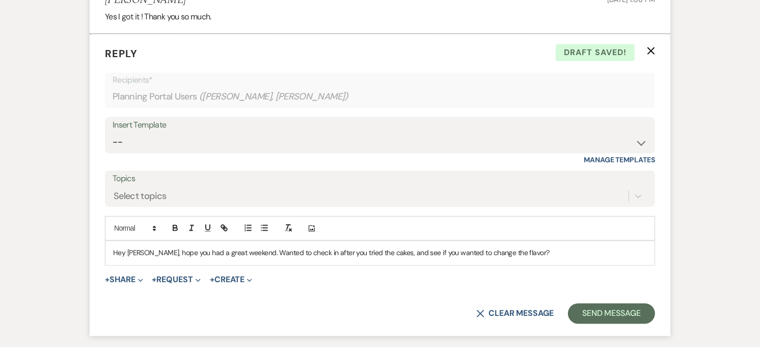
click at [249, 247] on p "Hey [PERSON_NAME], hope you had a great weekend. Wanted to check in after you t…" at bounding box center [380, 252] width 534 height 11
click at [386, 247] on p "Hey Camyrn, hope you had a great weekend! Wanted to check in after you tried th…" at bounding box center [380, 252] width 534 height 11
click at [544, 247] on p "Hey Camyrn, hope you had a great weekend! Wanted to check in after you tried th…" at bounding box center [380, 252] width 534 height 11
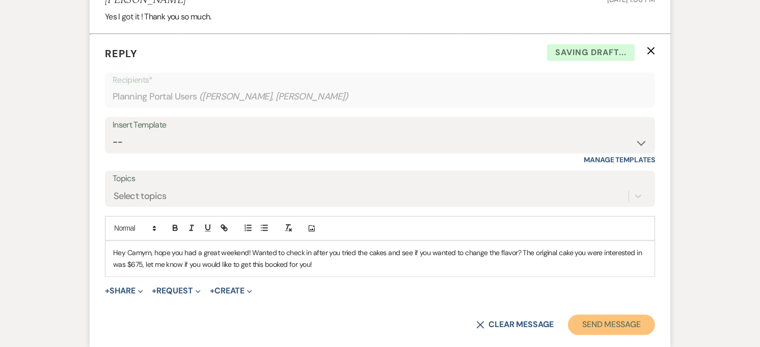
click at [612, 314] on button "Send Message" at bounding box center [611, 324] width 87 height 20
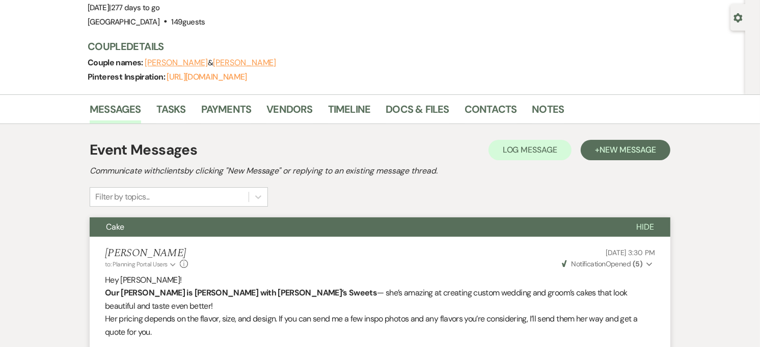
scroll to position [0, 0]
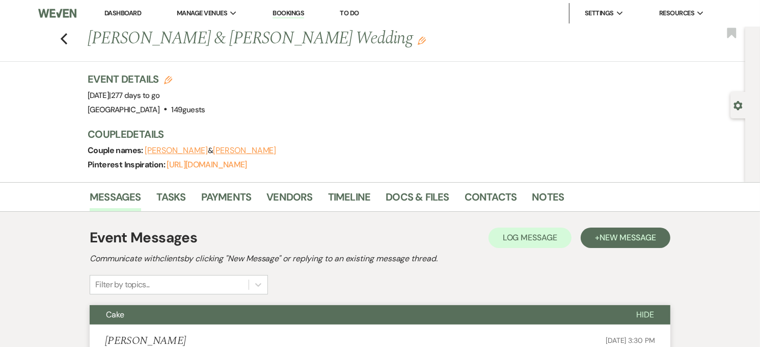
click at [111, 16] on li "Dashboard" at bounding box center [122, 13] width 47 height 20
click at [114, 12] on link "Dashboard" at bounding box center [122, 13] width 37 height 9
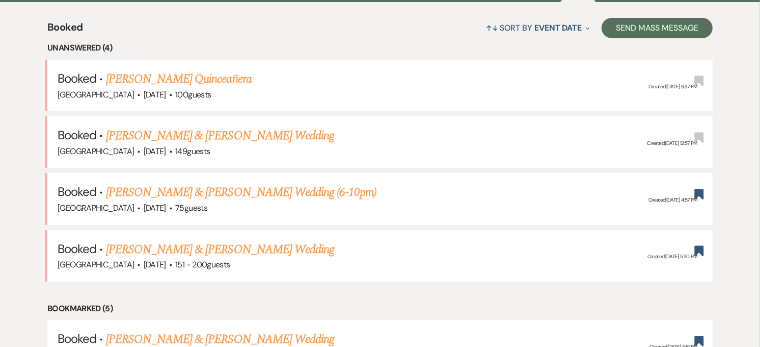
scroll to position [396, 0]
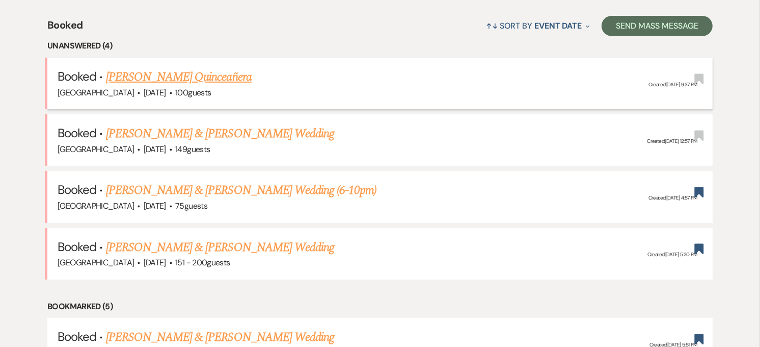
click at [235, 75] on link "[PERSON_NAME] Quinceañera" at bounding box center [179, 77] width 146 height 18
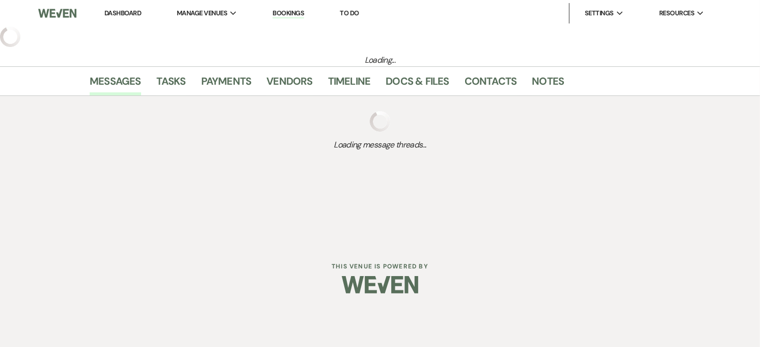
select select "5"
select select "4"
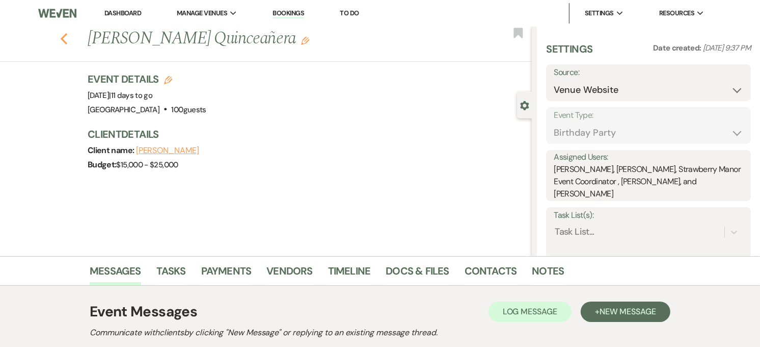
click at [67, 40] on use "button" at bounding box center [64, 38] width 7 height 11
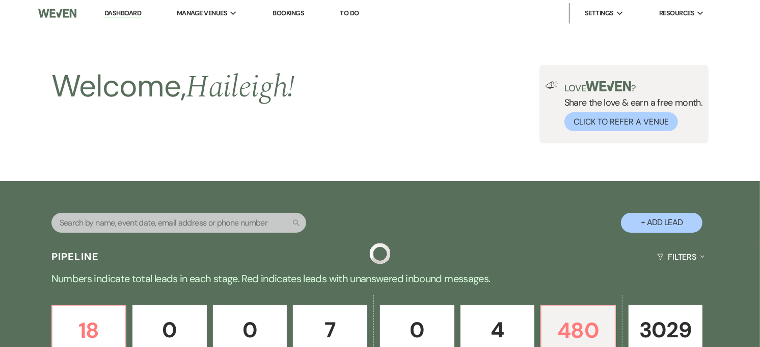
scroll to position [396, 0]
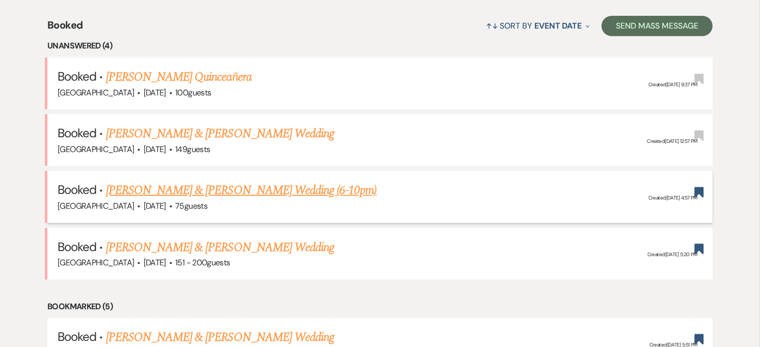
click at [269, 195] on link "[PERSON_NAME] & [PERSON_NAME] Wedding (6-10pm)" at bounding box center [241, 190] width 271 height 18
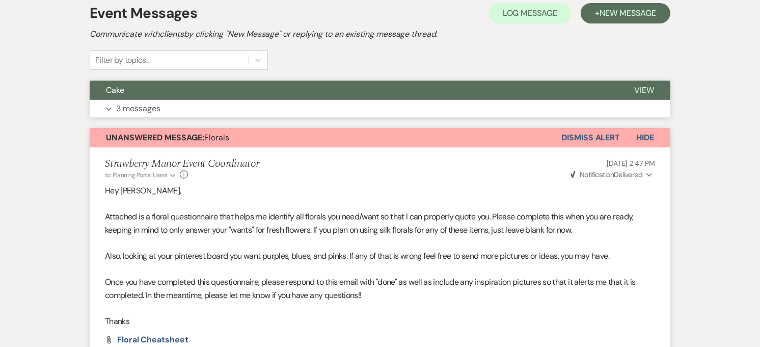
scroll to position [283, 0]
click at [226, 90] on button "Cake" at bounding box center [354, 90] width 529 height 19
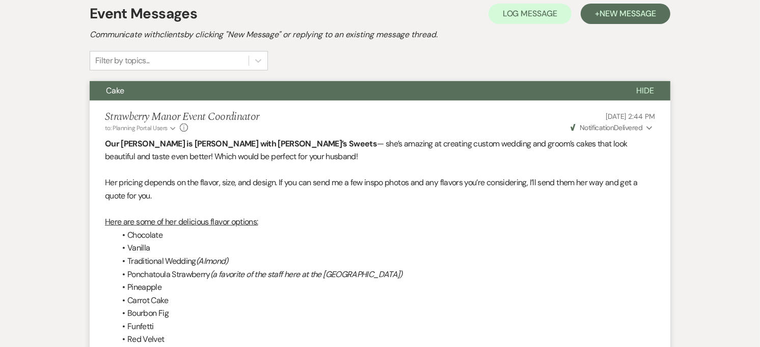
click at [226, 90] on button "Cake" at bounding box center [355, 90] width 531 height 19
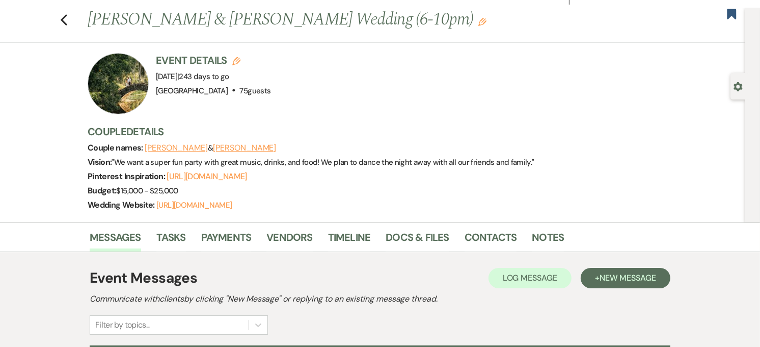
scroll to position [0, 0]
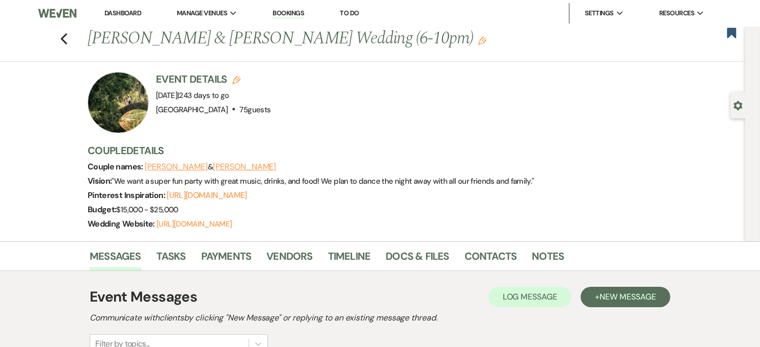
click at [62, 34] on div "Previous [PERSON_NAME] & [PERSON_NAME] Wedding (6-10pm) Edit Bookmark" at bounding box center [370, 44] width 751 height 35
click at [68, 39] on icon "Previous" at bounding box center [64, 39] width 8 height 12
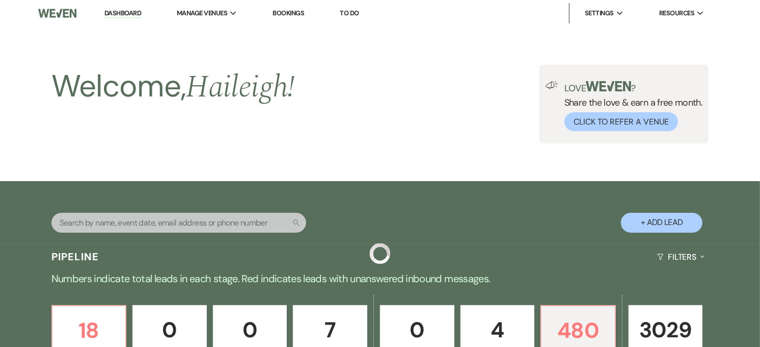
scroll to position [396, 0]
